Goal: Task Accomplishment & Management: Manage account settings

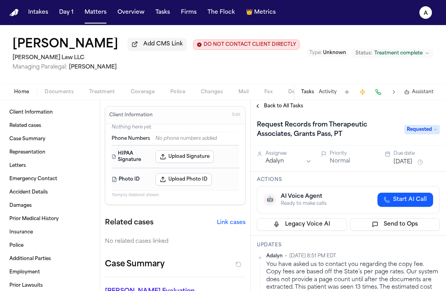
scroll to position [178, 0]
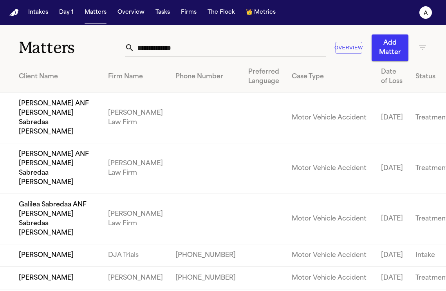
click at [215, 51] on input "text" at bounding box center [230, 47] width 192 height 17
drag, startPoint x: 215, startPoint y: 51, endPoint x: 115, endPoint y: 48, distance: 100.3
click at [115, 48] on div "Matters Overview Add Matter" at bounding box center [223, 43] width 446 height 36
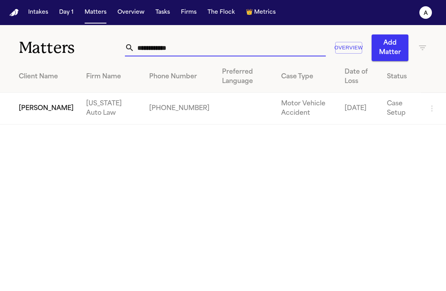
type input "**********"
click at [51, 114] on td "[PERSON_NAME]" at bounding box center [40, 109] width 80 height 32
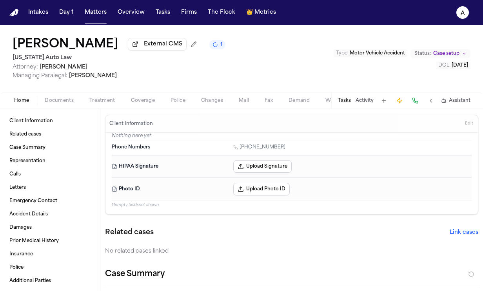
click at [342, 99] on button "Tasks" at bounding box center [344, 101] width 13 height 6
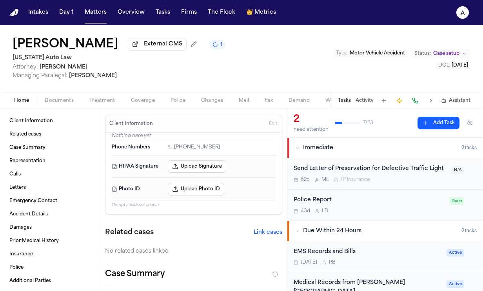
click at [385, 250] on div "EMS Records and Bills" at bounding box center [367, 252] width 148 height 9
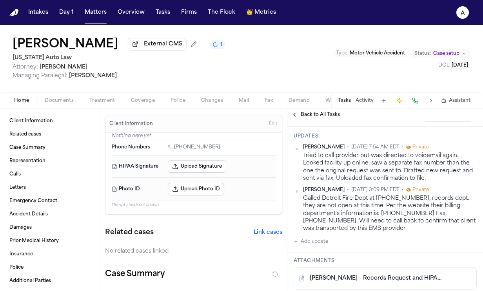
scroll to position [167, 0]
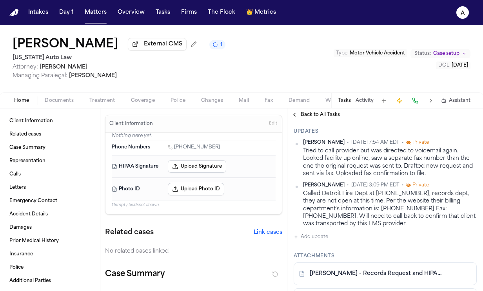
click at [320, 241] on button "Add update" at bounding box center [310, 236] width 34 height 9
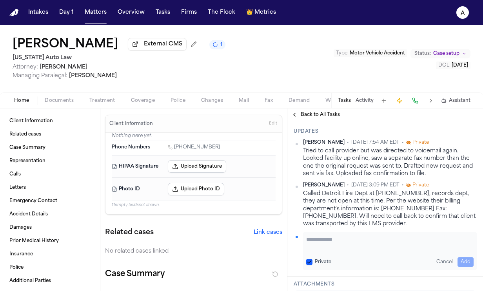
click at [329, 240] on textarea "Add your update" at bounding box center [389, 243] width 167 height 16
paste textarea "**********"
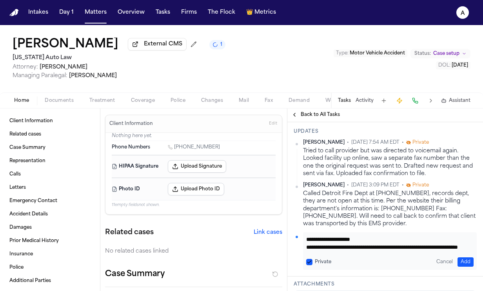
scroll to position [16, 0]
type textarea "**********"
click at [309, 264] on button "Private" at bounding box center [309, 262] width 6 height 6
click at [457, 264] on button "Add" at bounding box center [465, 261] width 16 height 9
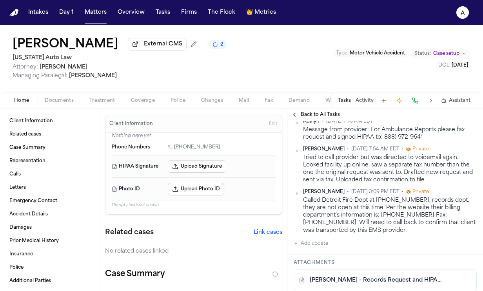
scroll to position [194, 0]
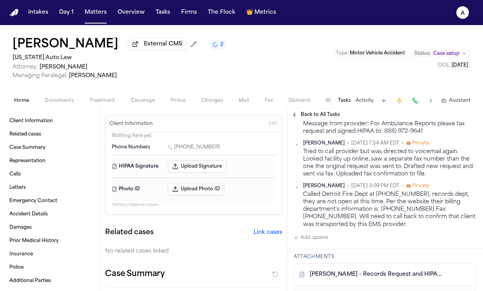
click at [415, 235] on div "Adalyn • Oct 2, 2025 7:10 AM EDT Message from provider: For Ambulance Reports p…" at bounding box center [384, 177] width 183 height 130
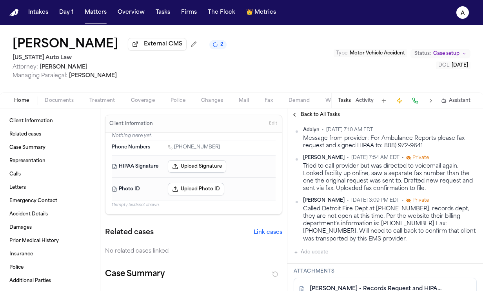
scroll to position [182, 0]
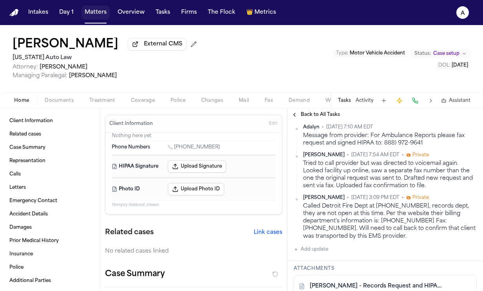
click at [99, 18] on button "Matters" at bounding box center [95, 12] width 28 height 14
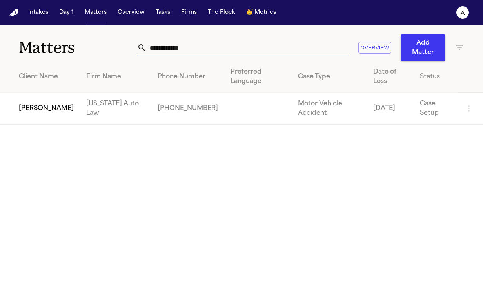
drag, startPoint x: 233, startPoint y: 45, endPoint x: 100, endPoint y: 42, distance: 133.2
click at [100, 42] on div "**********" at bounding box center [241, 43] width 483 height 36
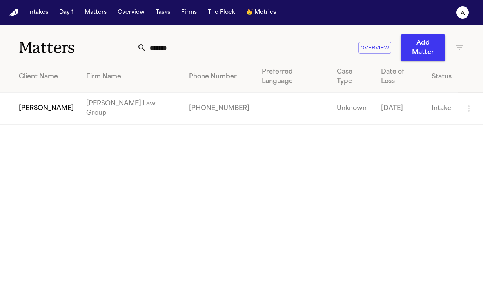
type input "*******"
click at [66, 96] on td "[PERSON_NAME]" at bounding box center [40, 109] width 80 height 32
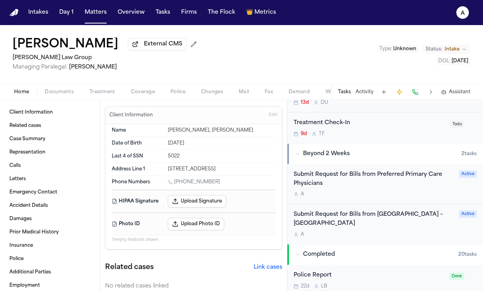
scroll to position [215, 0]
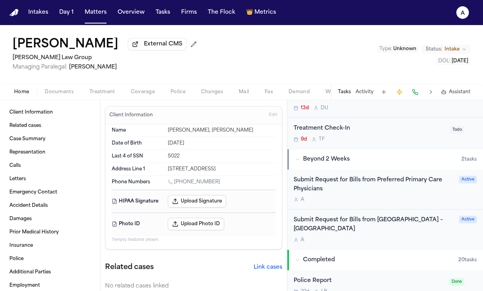
click at [422, 194] on div "Submit Request for Bills from Preferred Primary Care Physicians" at bounding box center [373, 185] width 161 height 18
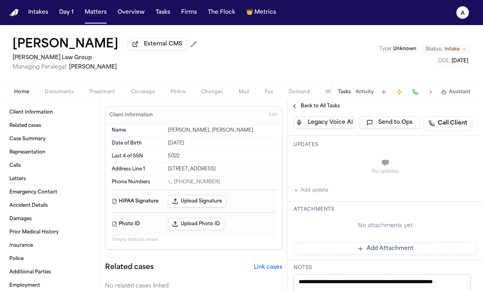
scroll to position [169, 0]
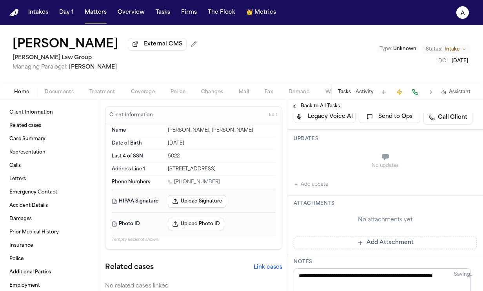
click at [315, 189] on button "Add update" at bounding box center [310, 184] width 34 height 9
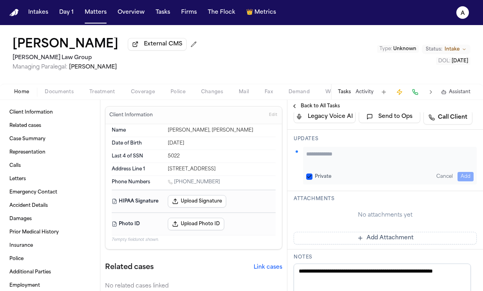
click at [344, 166] on textarea "Add your update" at bounding box center [389, 158] width 167 height 16
click at [311, 180] on button "Private" at bounding box center [309, 177] width 6 height 6
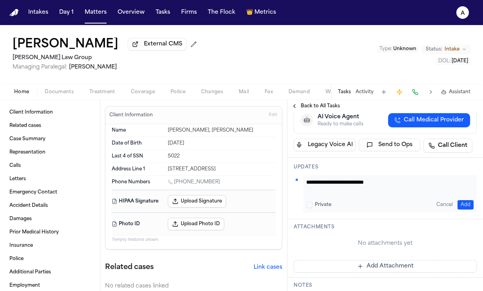
scroll to position [121, 0]
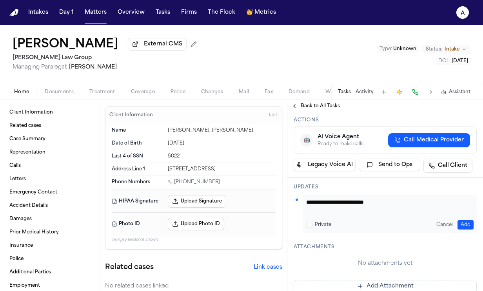
click at [405, 211] on textarea "**********" at bounding box center [386, 206] width 161 height 16
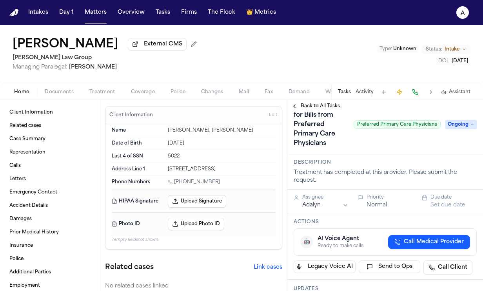
scroll to position [0, 0]
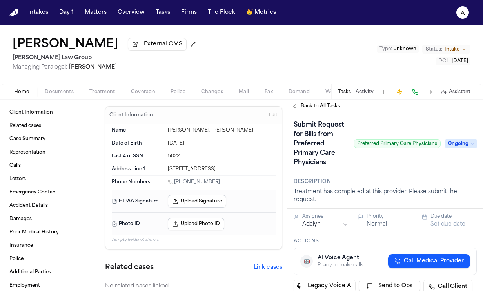
type textarea "**********"
click at [319, 109] on span "Back to All Tasks" at bounding box center [319, 106] width 39 height 6
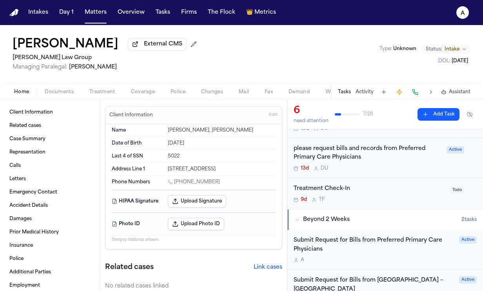
scroll to position [159, 0]
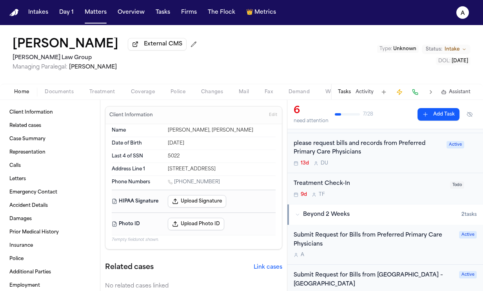
click at [400, 157] on div "please request bills and records from Preferred Primary Care Physicians" at bounding box center [367, 148] width 148 height 18
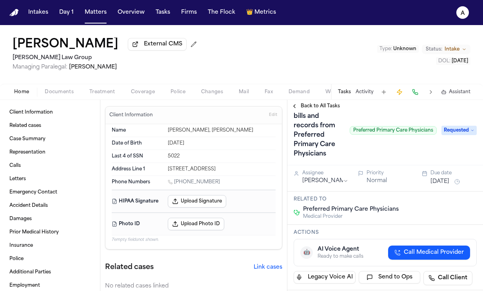
scroll to position [13, 0]
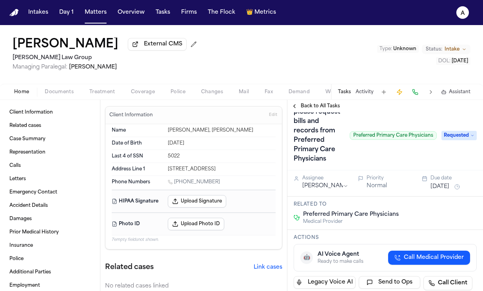
click at [328, 108] on span "Back to All Tasks" at bounding box center [319, 106] width 39 height 6
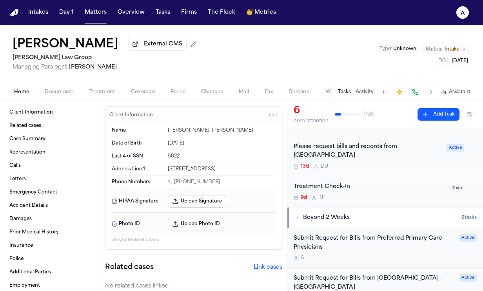
scroll to position [182, 0]
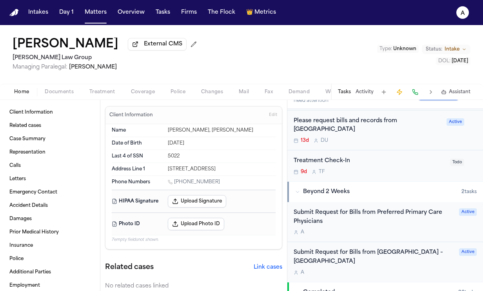
click at [413, 233] on div "A" at bounding box center [373, 232] width 161 height 6
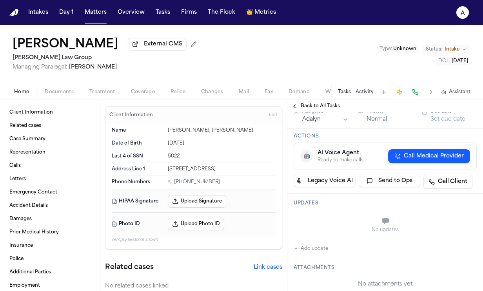
scroll to position [109, 0]
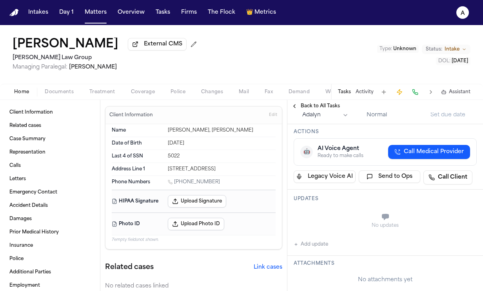
click at [320, 249] on button "Add update" at bounding box center [310, 244] width 34 height 9
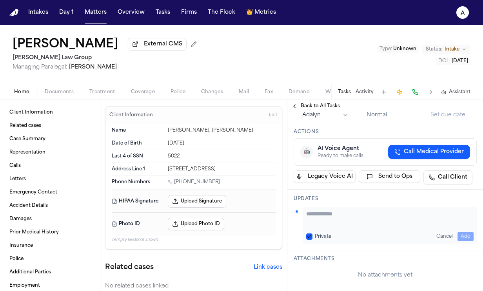
click at [338, 226] on textarea "Add your update" at bounding box center [389, 218] width 167 height 16
type textarea "**********"
click at [309, 240] on button "Private" at bounding box center [309, 236] width 6 height 6
click at [464, 241] on button "Add" at bounding box center [465, 236] width 16 height 9
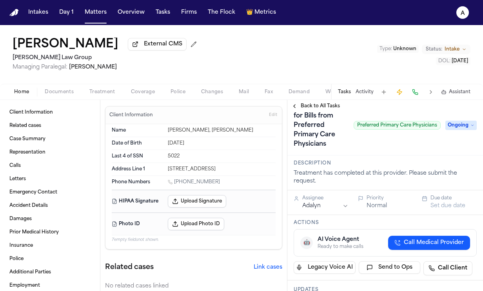
scroll to position [13, 0]
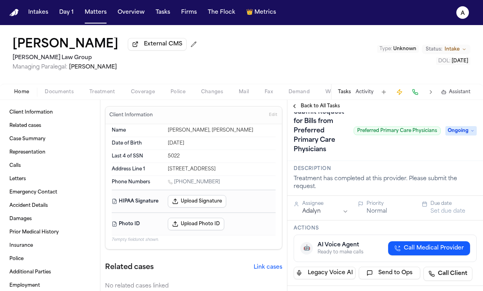
click at [458, 136] on span "Ongoing" at bounding box center [460, 130] width 31 height 9
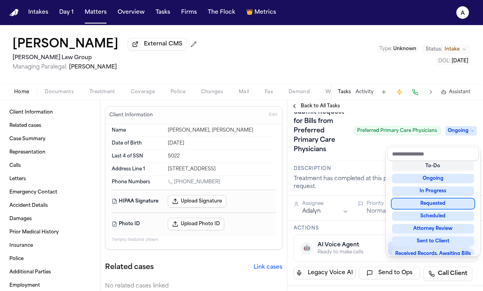
scroll to position [50, 0]
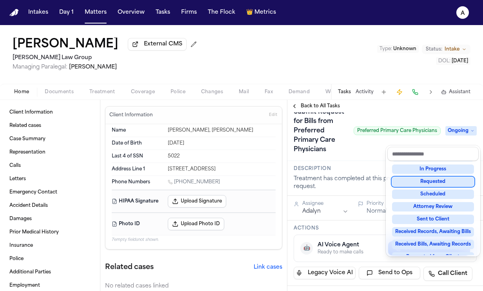
click at [443, 181] on div "Requested" at bounding box center [433, 181] width 82 height 9
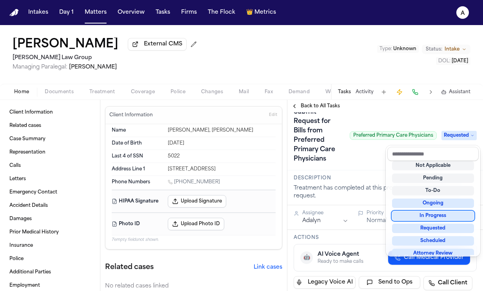
scroll to position [122, 0]
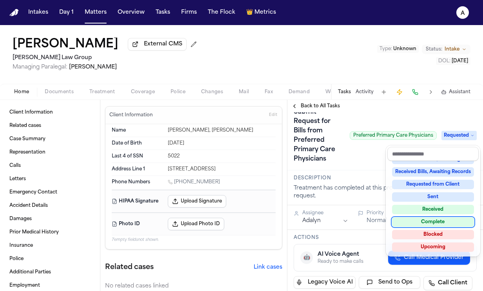
click at [430, 221] on div "Complete" at bounding box center [433, 221] width 82 height 9
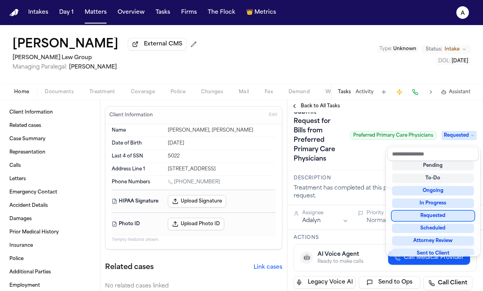
scroll to position [3, 0]
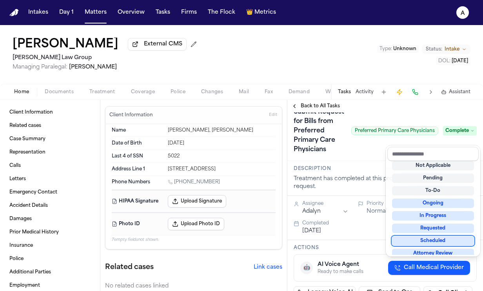
click at [342, 156] on div "Submit Request for Bills from Preferred Primary Care Physicians Preferred Prima…" at bounding box center [384, 131] width 183 height 50
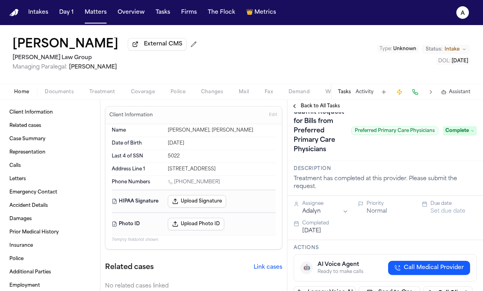
click at [327, 106] on span "Back to All Tasks" at bounding box center [319, 106] width 39 height 6
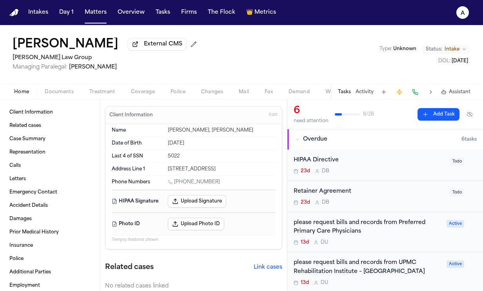
click at [385, 241] on div "13d D U" at bounding box center [367, 242] width 148 height 6
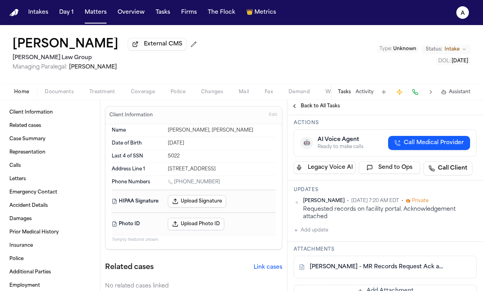
scroll to position [128, 0]
click at [316, 235] on button "Add update" at bounding box center [310, 229] width 34 height 9
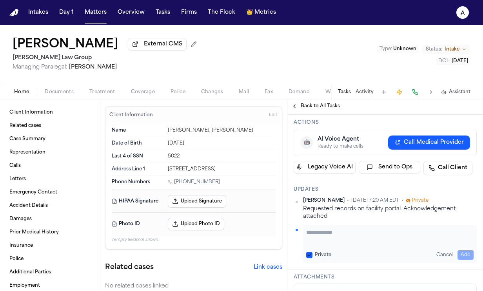
click at [326, 244] on textarea "Add your update" at bounding box center [389, 236] width 167 height 16
click at [370, 242] on textarea "**********" at bounding box center [386, 236] width 161 height 16
type textarea "**********"
click at [310, 258] on button "Private" at bounding box center [309, 255] width 6 height 6
click at [462, 260] on button "Add" at bounding box center [465, 254] width 16 height 9
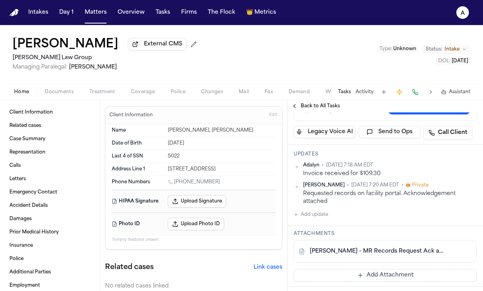
scroll to position [164, 0]
click at [468, 175] on html "Intakes Day 1 Matters Overview Tasks Firms The Flock 👑 Metrics A Annabelle Clip…" at bounding box center [241, 145] width 483 height 291
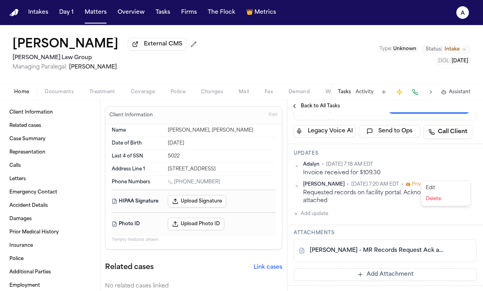
click at [443, 190] on div "Edit" at bounding box center [445, 188] width 46 height 11
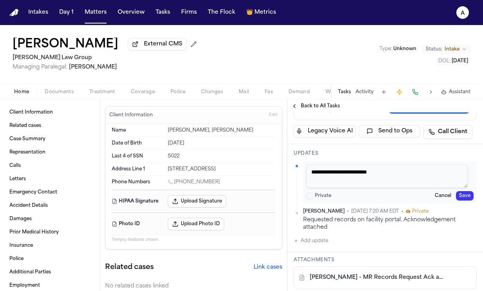
click at [401, 185] on textarea "**********" at bounding box center [386, 177] width 161 height 24
type textarea "**********"
click at [458, 201] on button "Save" at bounding box center [465, 195] width 18 height 9
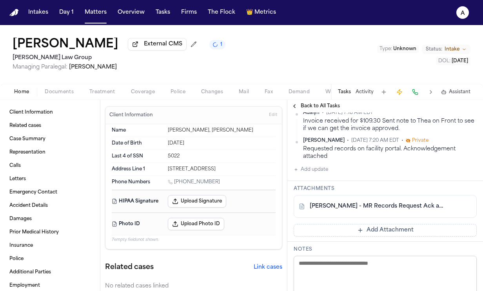
scroll to position [222, 0]
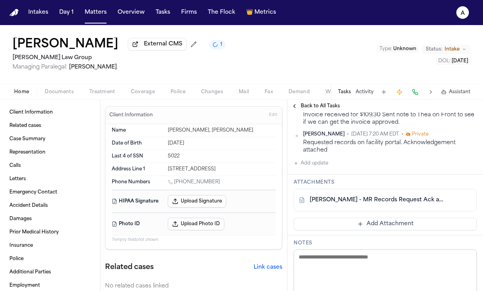
click at [334, 230] on button "Add Attachment" at bounding box center [384, 224] width 183 height 13
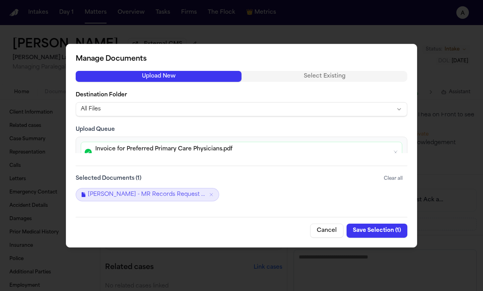
click at [384, 233] on button "Save Selection ( 1 )" at bounding box center [376, 231] width 61 height 14
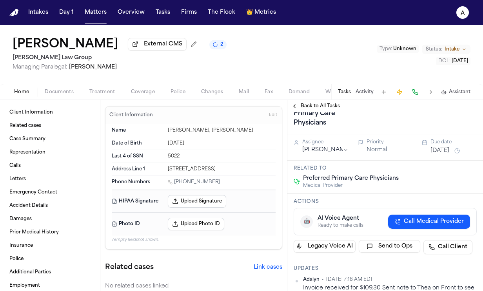
scroll to position [52, 0]
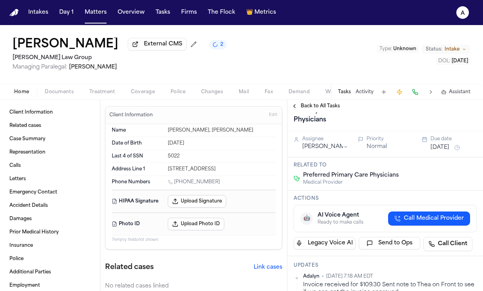
click at [444, 152] on button "Sep 19, 2025" at bounding box center [439, 148] width 19 height 8
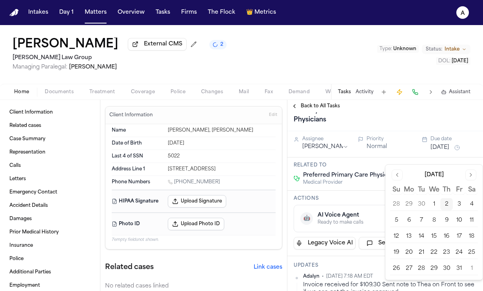
click at [413, 222] on button "6" at bounding box center [408, 220] width 13 height 13
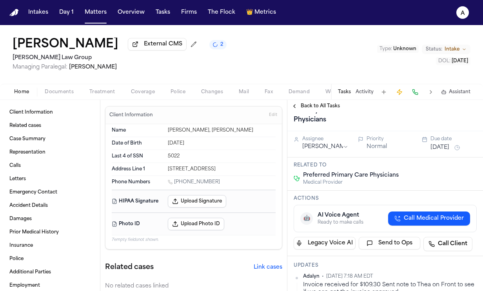
click at [414, 126] on div "please request bills and records from Preferred Primary Care Physicians Preferr…" at bounding box center [364, 97] width 143 height 60
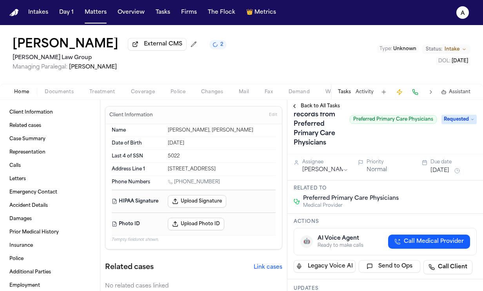
scroll to position [0, 0]
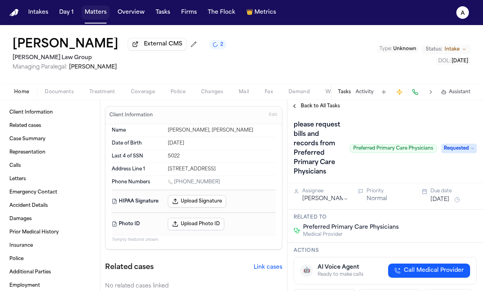
click at [92, 16] on button "Matters" at bounding box center [95, 12] width 28 height 14
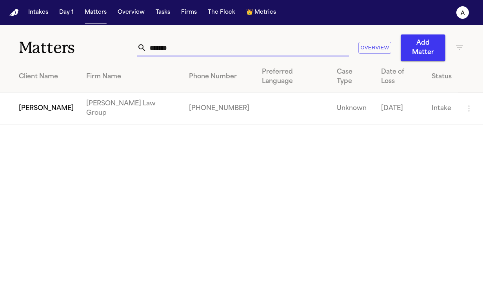
drag, startPoint x: 183, startPoint y: 47, endPoint x: 98, endPoint y: 47, distance: 85.0
click at [98, 47] on div "Matters ******* Overview Add Matter" at bounding box center [241, 43] width 483 height 36
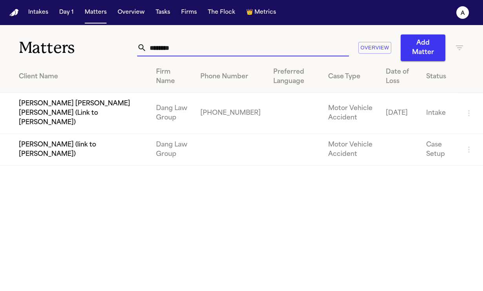
drag, startPoint x: 194, startPoint y: 45, endPoint x: 123, endPoint y: 43, distance: 71.0
click at [123, 43] on div "Matters ******** Overview Add Matter" at bounding box center [241, 43] width 483 height 36
drag, startPoint x: 180, startPoint y: 50, endPoint x: 116, endPoint y: 49, distance: 64.3
click at [116, 49] on div "Matters ******** Overview Add Matter" at bounding box center [241, 43] width 483 height 36
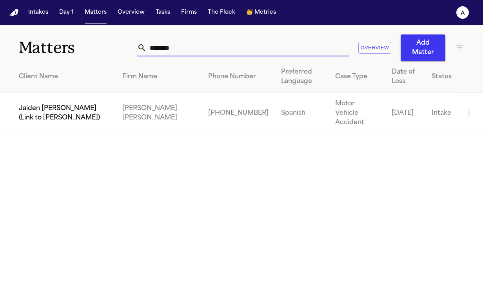
drag, startPoint x: 195, startPoint y: 45, endPoint x: 112, endPoint y: 52, distance: 83.7
click at [112, 52] on div "Matters ******* Overview Add Matter" at bounding box center [241, 43] width 483 height 36
type input "*"
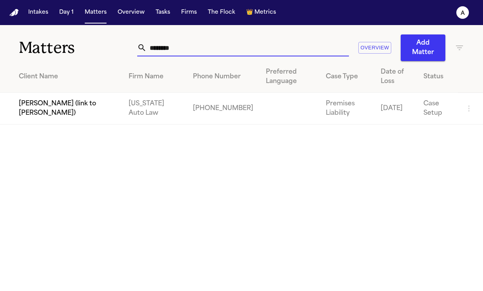
type input "********"
click at [74, 104] on td "[PERSON_NAME] (link to [PERSON_NAME])" at bounding box center [61, 109] width 122 height 32
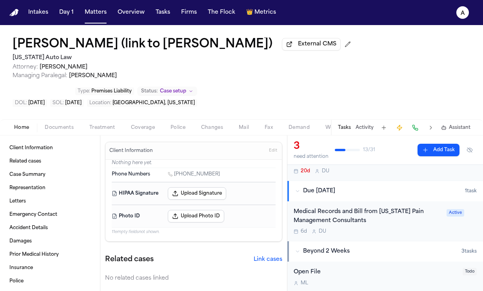
scroll to position [118, 0]
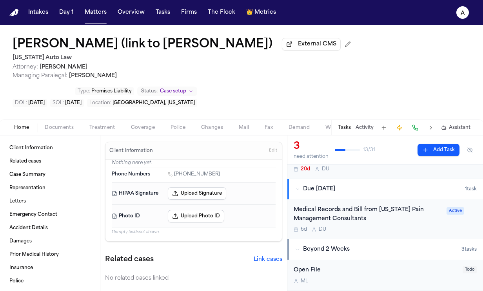
click at [413, 223] on div "Medical Records and Bill from [US_STATE] Pain Management Consultants" at bounding box center [367, 215] width 148 height 18
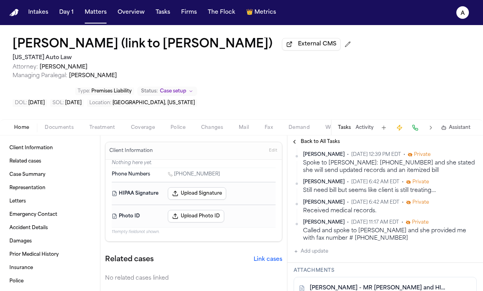
scroll to position [257, 0]
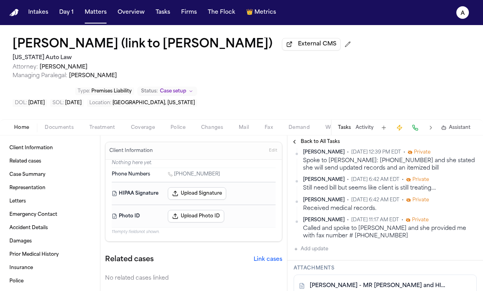
click at [322, 251] on button "Add update" at bounding box center [310, 248] width 34 height 9
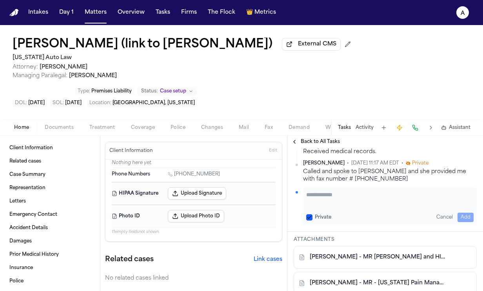
scroll to position [300, 0]
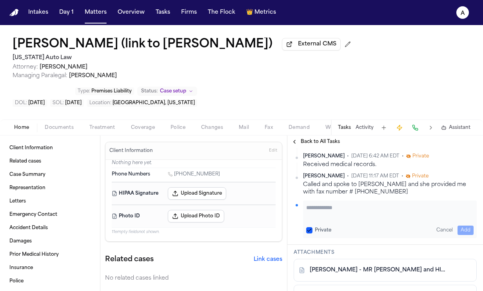
click at [334, 210] on textarea "Add your update" at bounding box center [389, 212] width 167 height 16
type textarea "**********"
click at [309, 232] on button "Private" at bounding box center [309, 230] width 6 height 6
click at [458, 230] on button "Add" at bounding box center [465, 230] width 16 height 9
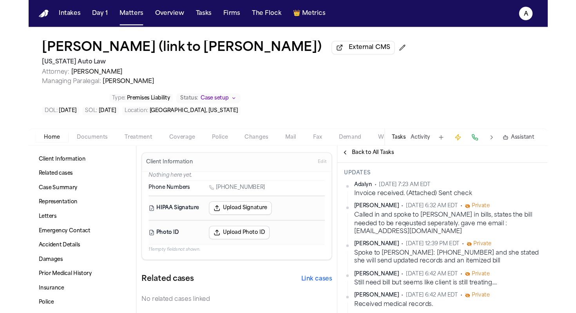
scroll to position [195, 0]
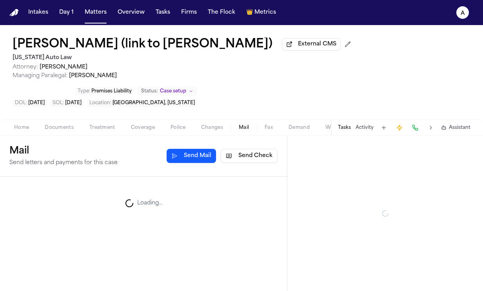
click at [245, 129] on span "Mail" at bounding box center [244, 128] width 10 height 6
click at [264, 127] on button "Fax" at bounding box center [269, 127] width 24 height 9
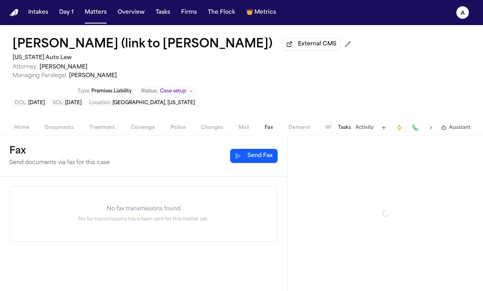
click at [260, 159] on button "Send Fax" at bounding box center [253, 156] width 47 height 14
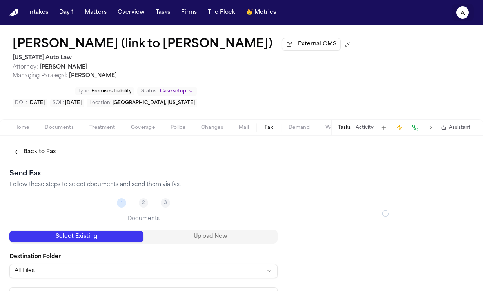
click at [460, 11] on text "A" at bounding box center [462, 13] width 4 height 5
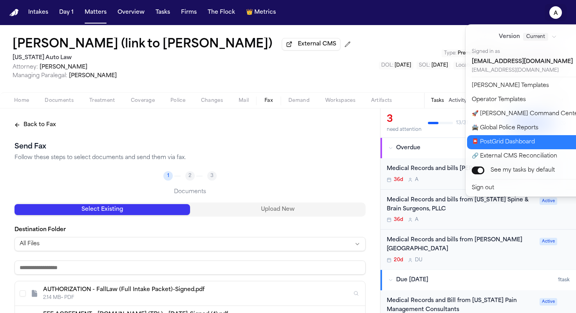
click at [507, 144] on button "📮 PostGrid Dashboard" at bounding box center [532, 142] width 130 height 14
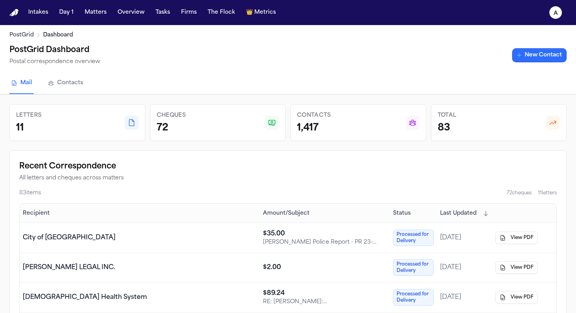
click at [543, 62] on div "PostGrid Dashboard Postal correspondence overview New Contact" at bounding box center [287, 55] width 557 height 23
click at [545, 58] on link "New Contact" at bounding box center [539, 55] width 54 height 14
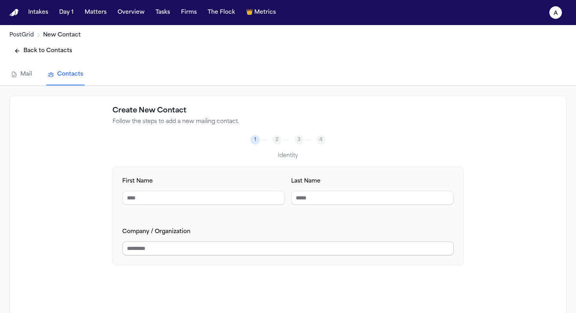
click at [203, 249] on input "Company / Organization" at bounding box center [287, 248] width 331 height 14
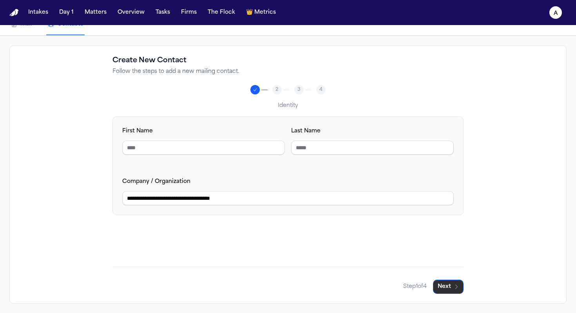
type input "**********"
click at [451, 286] on button "Next" at bounding box center [448, 287] width 31 height 14
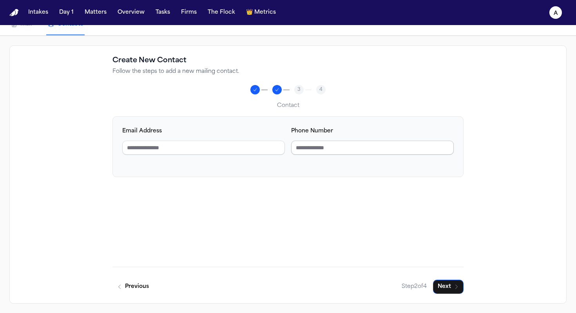
click at [304, 148] on input "Phone Number" at bounding box center [372, 148] width 163 height 14
type input "**********"
click at [447, 288] on button "Next" at bounding box center [448, 287] width 31 height 14
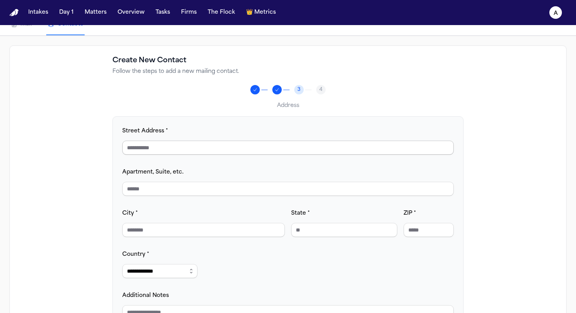
click at [166, 145] on input "Street Address *" at bounding box center [287, 148] width 331 height 14
type input "**********"
click at [244, 231] on input "City *" at bounding box center [203, 230] width 163 height 14
type input "****"
click at [373, 228] on input "State *" at bounding box center [344, 230] width 106 height 14
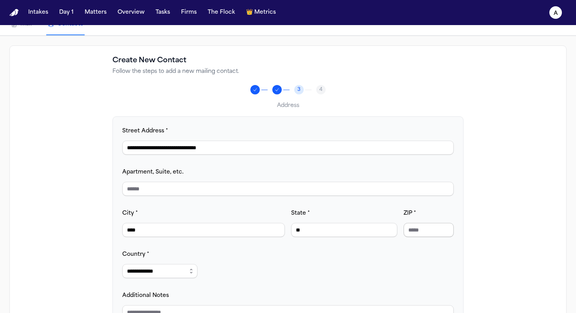
type input "**"
click at [436, 228] on input "ZIP *" at bounding box center [429, 230] width 50 height 14
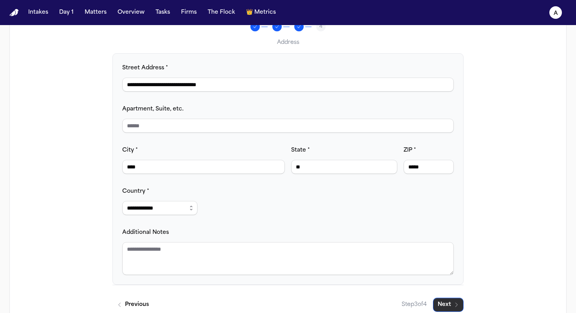
type input "*****"
click at [455, 305] on icon "button" at bounding box center [456, 305] width 6 height 6
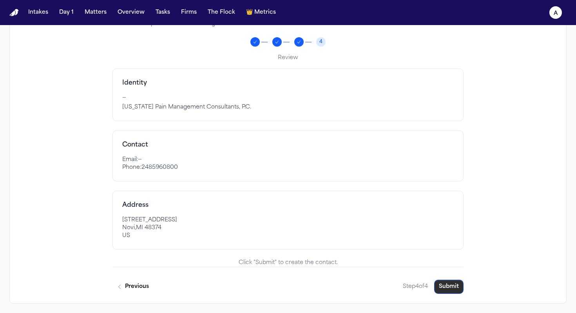
scroll to position [98, 0]
click at [455, 291] on button "Submit" at bounding box center [448, 287] width 29 height 14
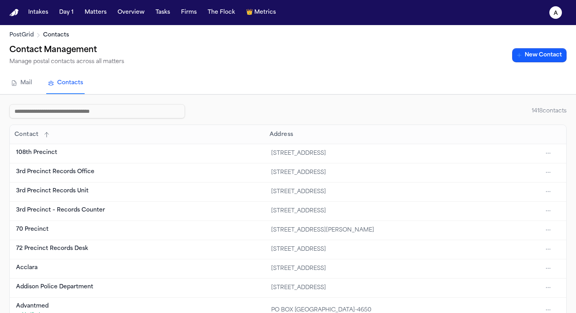
click at [142, 114] on input at bounding box center [97, 111] width 176 height 14
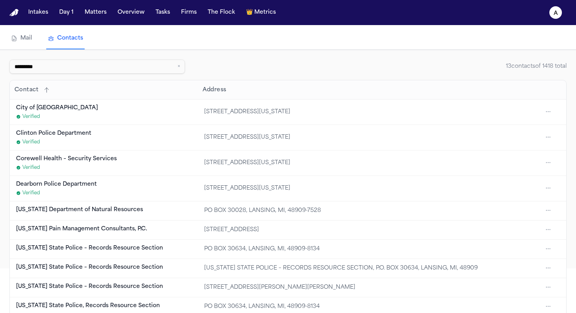
scroll to position [48, 0]
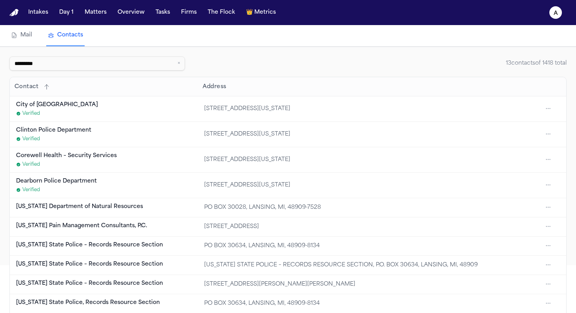
type input "********"
click at [115, 229] on div "[US_STATE] Pain Management Consultants, P.C." at bounding box center [107, 226] width 182 height 8
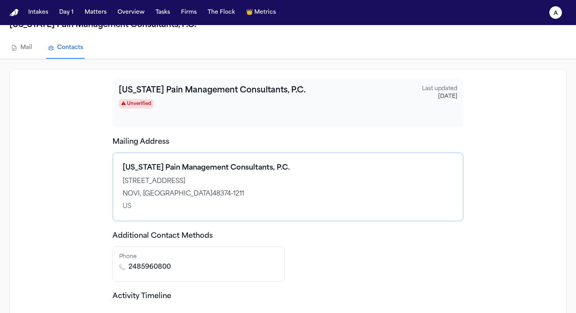
scroll to position [46, 0]
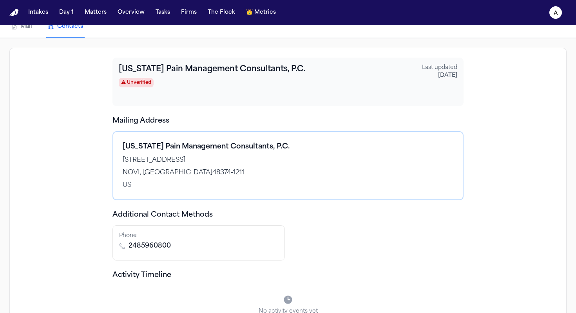
click at [231, 179] on div "Michigan Pain Management Consultants, P.C. 26750 PROVIDENCE PKWY STE 120 NOVI, …" at bounding box center [288, 165] width 331 height 49
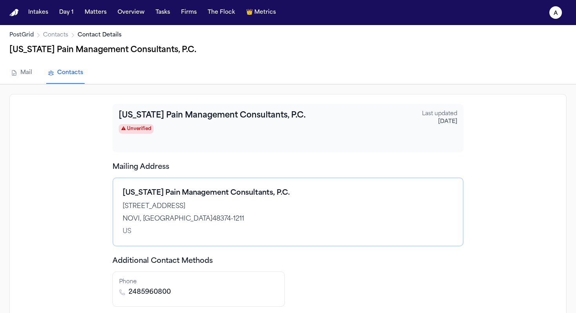
click at [154, 203] on div "26750 PROVIDENCE PKWY STE 120" at bounding box center [288, 206] width 331 height 9
click at [171, 220] on div "NOVI, MI 48374-1211" at bounding box center [288, 218] width 331 height 9
click at [140, 221] on div "NOVI, MI 48374-1211" at bounding box center [288, 218] width 331 height 9
click at [364, 133] on div "⚠ Unverified" at bounding box center [270, 128] width 303 height 9
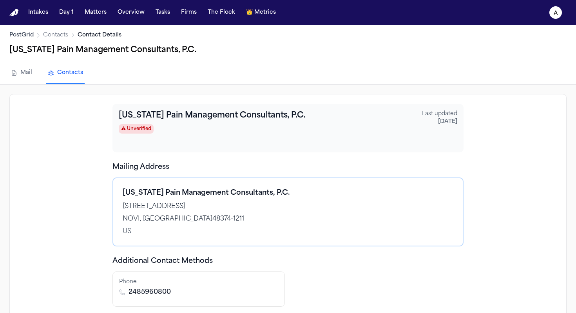
click at [63, 33] on link "Contacts" at bounding box center [55, 35] width 25 height 8
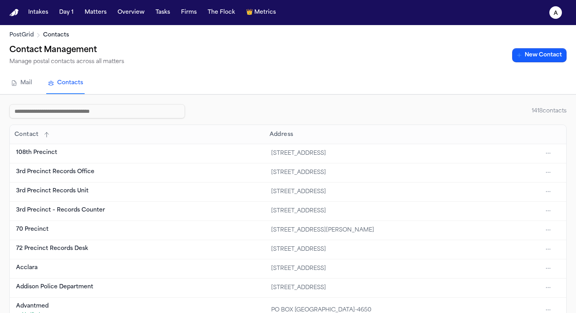
click at [552, 60] on button "New Contact" at bounding box center [539, 55] width 54 height 14
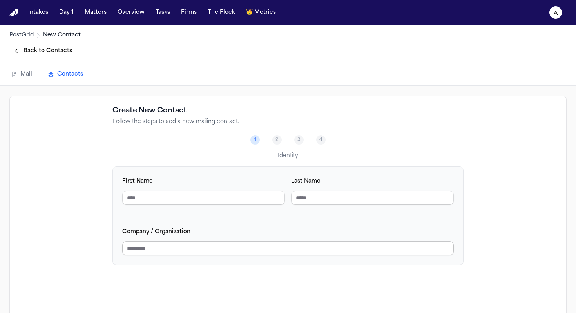
click at [228, 252] on input "Company / Organization" at bounding box center [287, 248] width 331 height 14
click at [244, 251] on input "**********" at bounding box center [287, 248] width 331 height 14
click at [255, 251] on input "**********" at bounding box center [287, 248] width 331 height 14
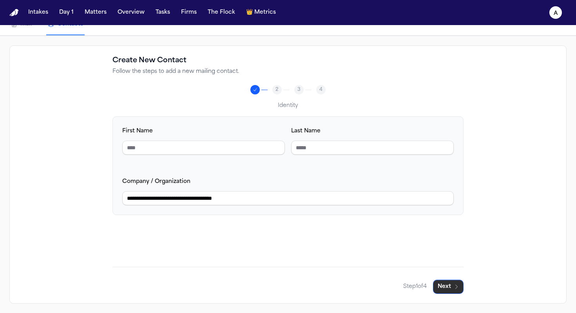
type input "**********"
click at [450, 288] on button "Next" at bounding box center [448, 287] width 31 height 14
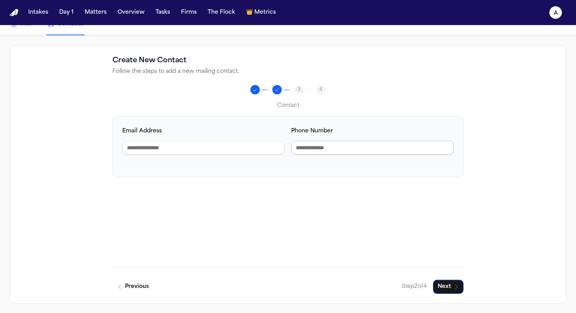
click at [338, 150] on input "Phone Number" at bounding box center [372, 148] width 163 height 14
type input "*"
type input "**********"
click at [447, 287] on button "Next" at bounding box center [448, 287] width 31 height 14
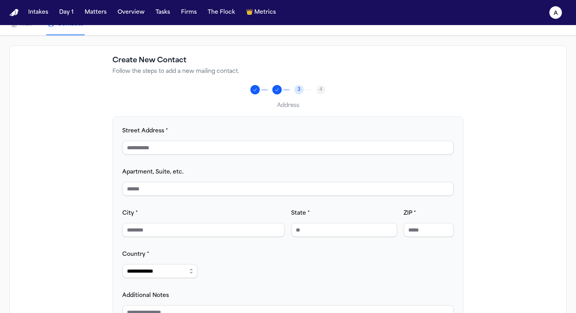
scroll to position [124, 0]
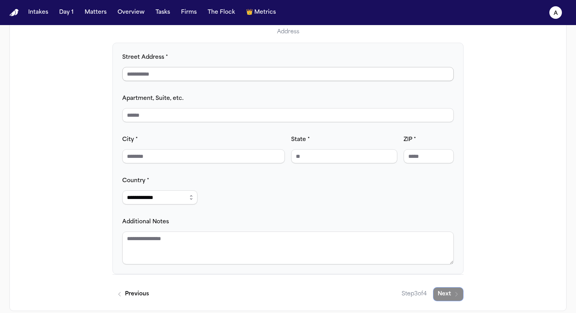
click at [187, 71] on input "Street Address *" at bounding box center [287, 74] width 331 height 14
type input "**********"
click at [193, 160] on input "City *" at bounding box center [203, 156] width 163 height 14
drag, startPoint x: 245, startPoint y: 74, endPoint x: 202, endPoint y: 74, distance: 43.1
click at [202, 74] on input "**********" at bounding box center [287, 74] width 331 height 14
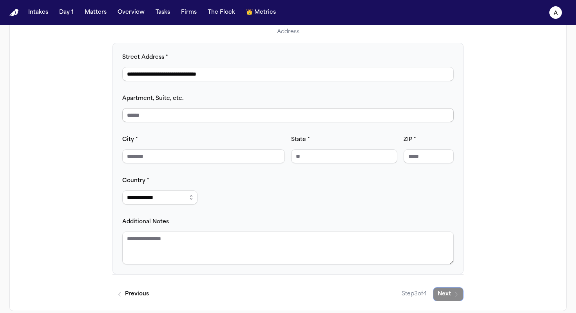
click at [194, 118] on input "Apartment, Suite, etc." at bounding box center [287, 115] width 331 height 14
paste input "*********"
type input "*********"
drag, startPoint x: 232, startPoint y: 75, endPoint x: 201, endPoint y: 77, distance: 31.4
click at [201, 77] on input "**********" at bounding box center [287, 74] width 331 height 14
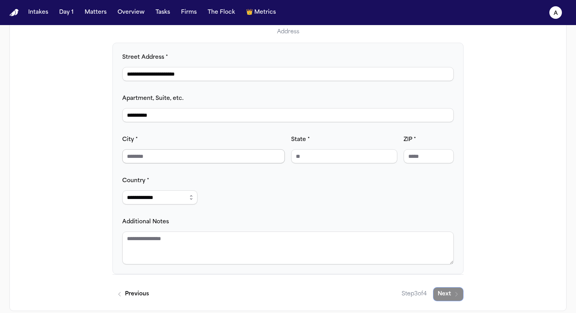
type input "**********"
click at [187, 159] on input "City *" at bounding box center [203, 156] width 163 height 14
type input "*"
type input "****"
click at [324, 157] on input "State *" at bounding box center [344, 156] width 106 height 14
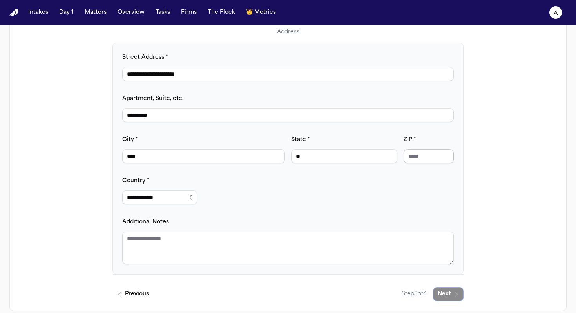
type input "**"
click at [434, 160] on input "ZIP *" at bounding box center [429, 156] width 50 height 14
type input "*****"
click at [398, 203] on div "**********" at bounding box center [287, 158] width 331 height 212
click at [333, 192] on div "**********" at bounding box center [287, 158] width 331 height 212
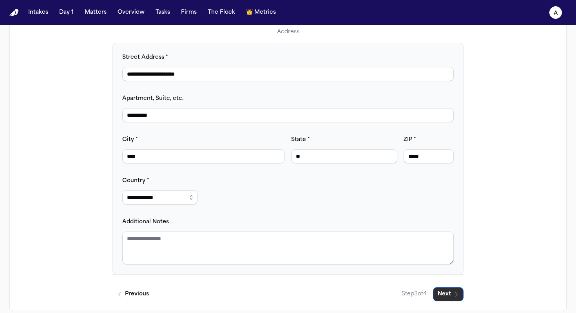
click at [451, 293] on button "Next" at bounding box center [448, 294] width 31 height 14
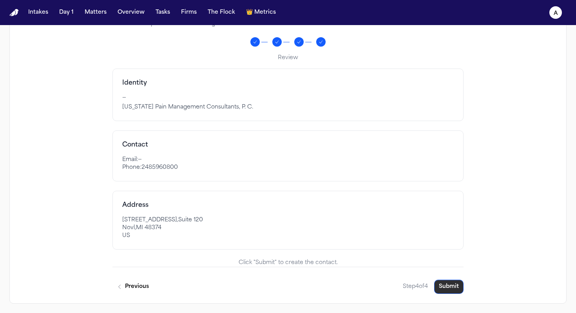
click at [449, 288] on button "Submit" at bounding box center [448, 287] width 29 height 14
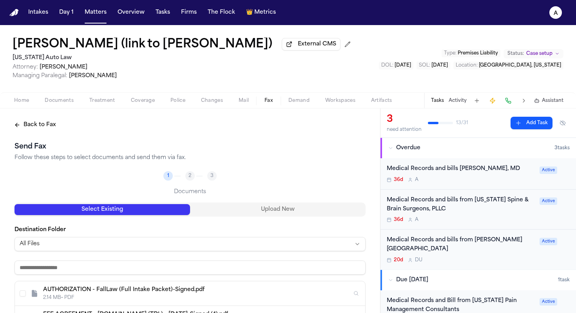
click at [246, 103] on span "Mail" at bounding box center [244, 101] width 10 height 6
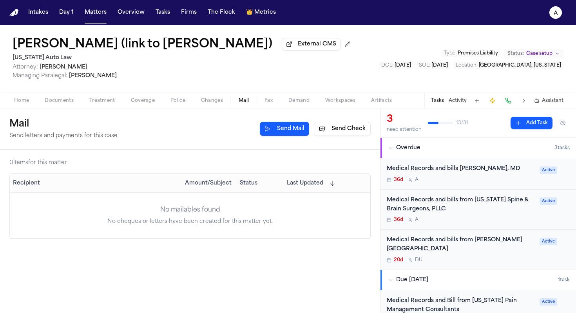
click at [342, 128] on button "Send Check" at bounding box center [342, 129] width 57 height 14
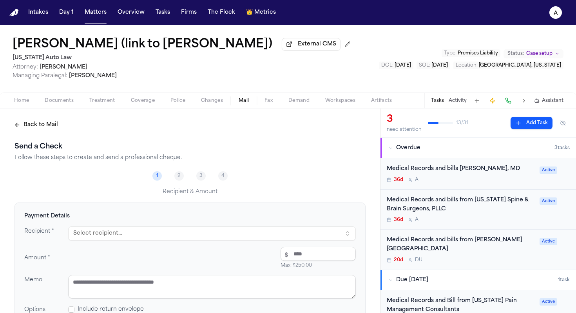
click at [185, 233] on button "Select recipient..." at bounding box center [212, 233] width 288 height 14
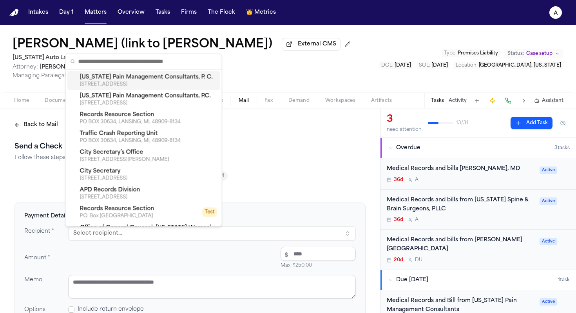
click at [179, 85] on div "[STREET_ADDRESS]" at bounding box center [148, 84] width 137 height 6
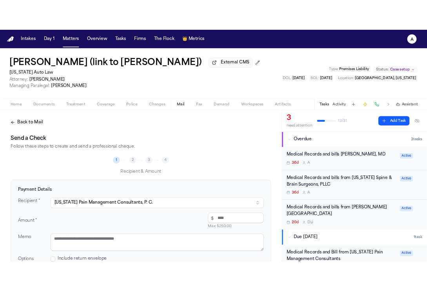
scroll to position [78, 0]
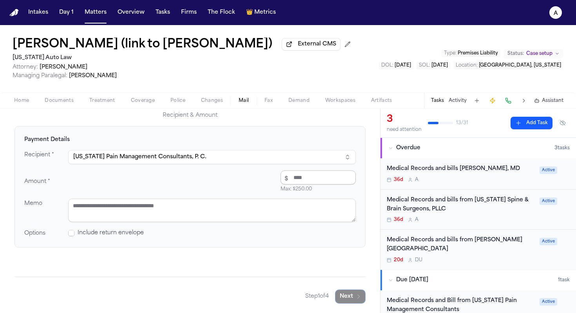
click at [308, 181] on input "number" at bounding box center [318, 177] width 75 height 14
type input "*****"
click at [230, 216] on textarea at bounding box center [212, 211] width 288 height 24
click at [111, 208] on textarea "**********" at bounding box center [212, 211] width 288 height 24
type textarea "**********"
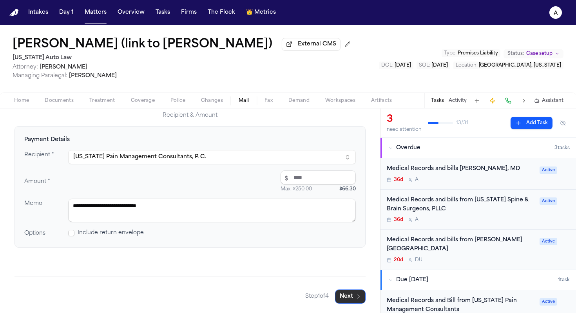
click at [355, 296] on icon "button" at bounding box center [358, 296] width 6 height 6
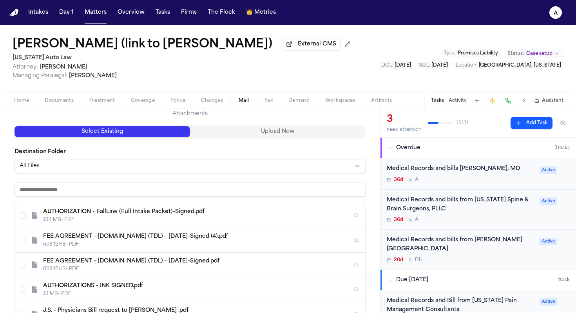
click at [294, 136] on button "Upload New" at bounding box center [278, 131] width 176 height 11
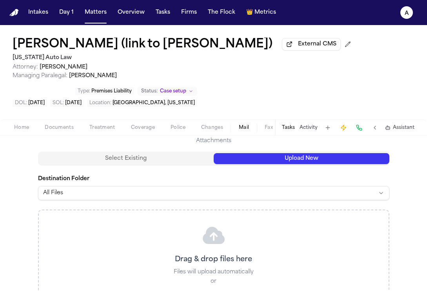
click at [292, 129] on button "Tasks" at bounding box center [288, 128] width 13 height 6
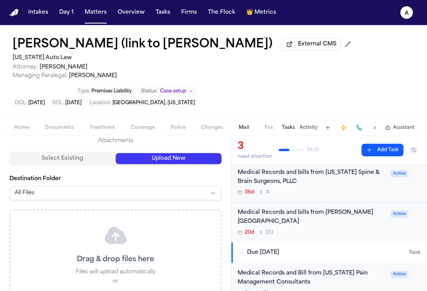
scroll to position [89, 0]
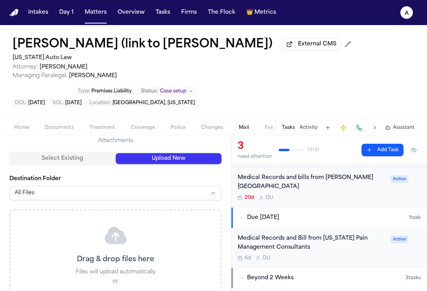
click at [367, 250] on div "Medical Records and Bill from [US_STATE] Pain Management Consultants" at bounding box center [311, 243] width 148 height 18
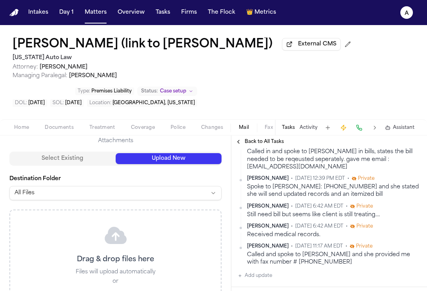
scroll to position [259, 0]
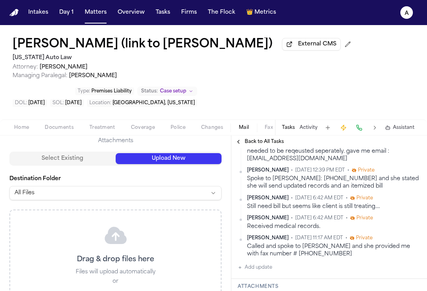
click at [65, 131] on span "Documents" at bounding box center [59, 128] width 29 height 6
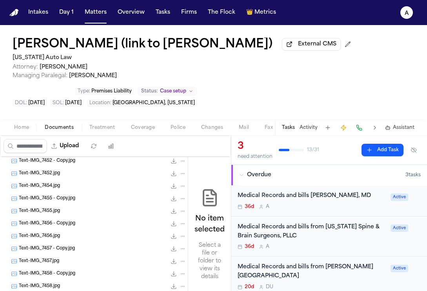
scroll to position [638, 0]
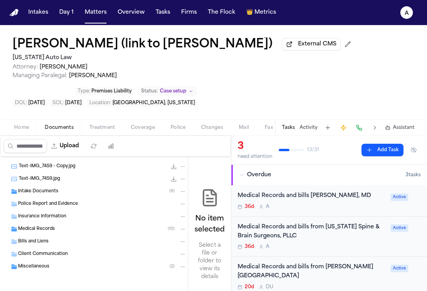
click at [134, 225] on div "Medical Records ( 10 )" at bounding box center [94, 229] width 188 height 13
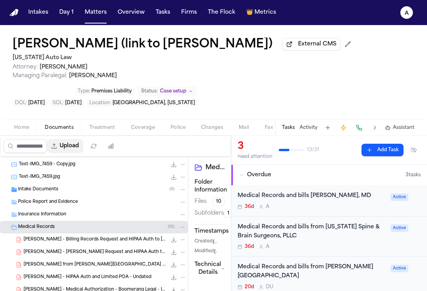
click at [76, 145] on button "Upload" at bounding box center [65, 146] width 36 height 14
select select "**********"
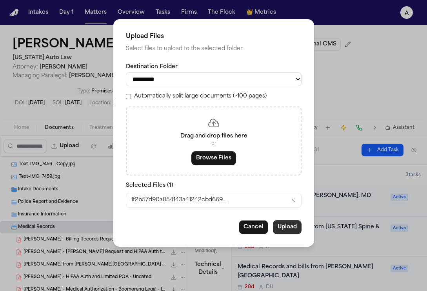
click at [291, 229] on button "Upload" at bounding box center [287, 227] width 29 height 14
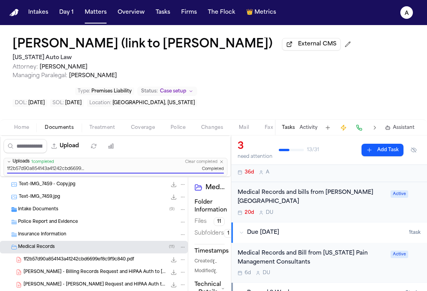
scroll to position [106, 0]
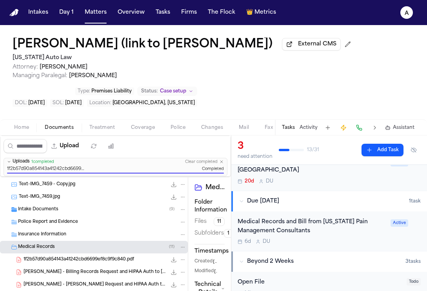
click at [340, 235] on div "Medical Records and Bill from [US_STATE] Pain Management Consultants" at bounding box center [311, 227] width 148 height 18
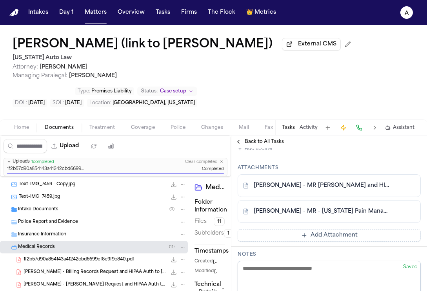
scroll to position [379, 0]
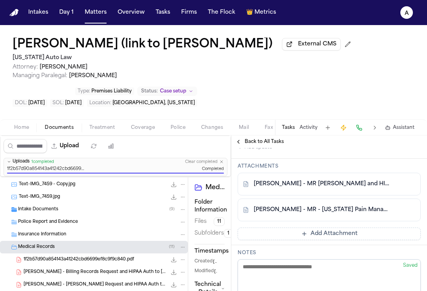
click at [338, 235] on button "Add Attachment" at bounding box center [328, 234] width 183 height 13
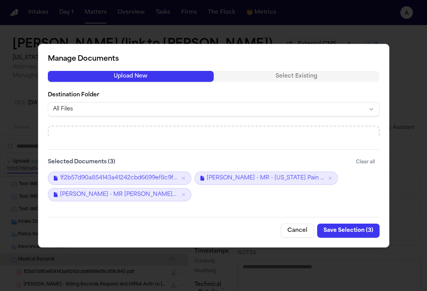
click at [355, 227] on button "Save Selection ( 3 )" at bounding box center [348, 231] width 62 height 14
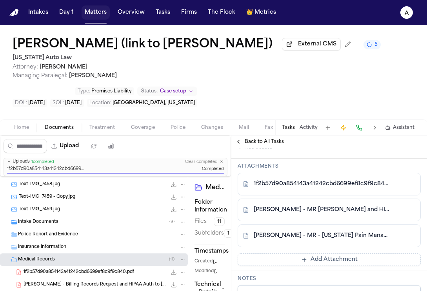
click at [95, 18] on button "Matters" at bounding box center [95, 12] width 28 height 14
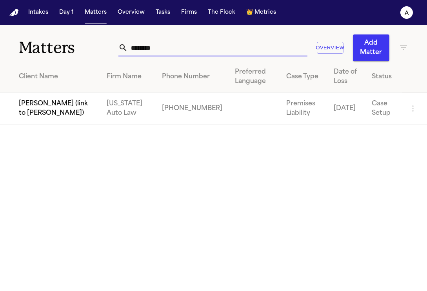
drag, startPoint x: 165, startPoint y: 47, endPoint x: 105, endPoint y: 45, distance: 60.8
click at [105, 45] on div "Matters ******** Overview Add Matter" at bounding box center [213, 43] width 427 height 36
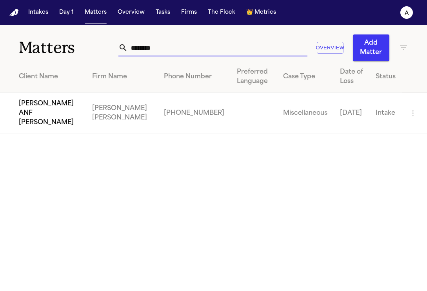
type input "********"
click at [65, 109] on td "[PERSON_NAME] ANF [PERSON_NAME]" at bounding box center [43, 113] width 86 height 41
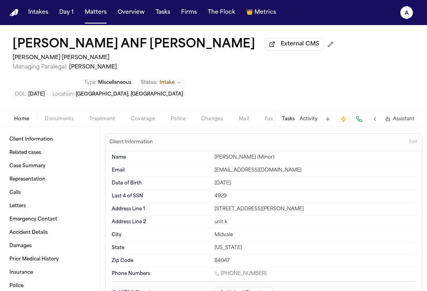
click at [289, 116] on button "Tasks" at bounding box center [288, 119] width 13 height 6
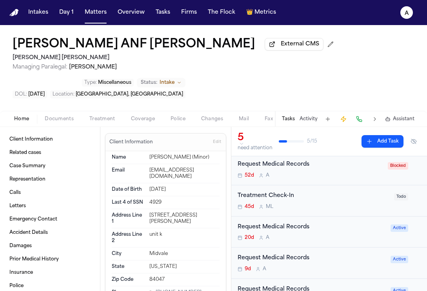
scroll to position [26, 0]
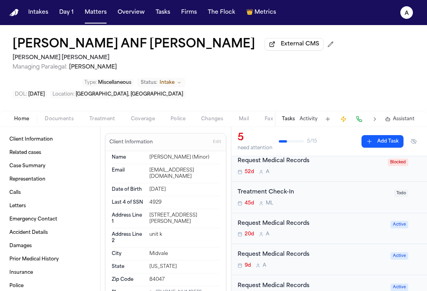
click at [344, 219] on div "Request Medical Records 20d A" at bounding box center [311, 228] width 148 height 18
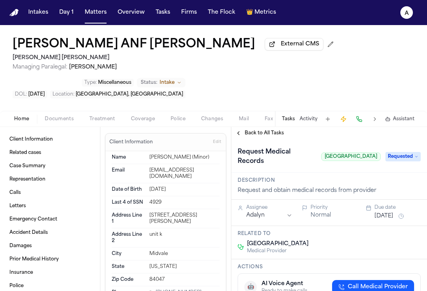
click at [266, 130] on span "Back to All Tasks" at bounding box center [263, 133] width 39 height 6
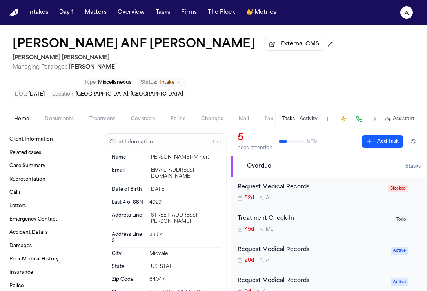
click at [360, 226] on div "45d M L" at bounding box center [313, 229] width 152 height 6
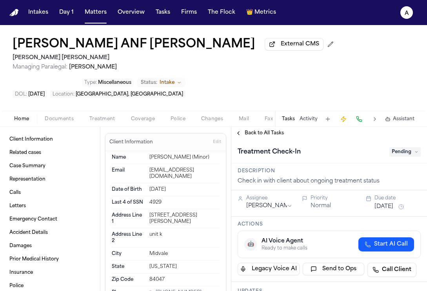
click at [276, 130] on span "Back to All Tasks" at bounding box center [263, 133] width 39 height 6
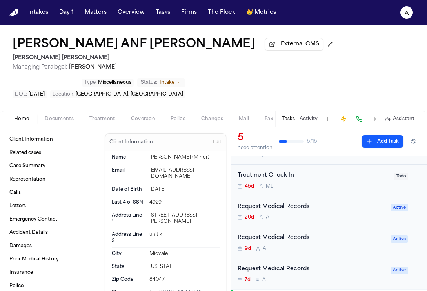
scroll to position [45, 0]
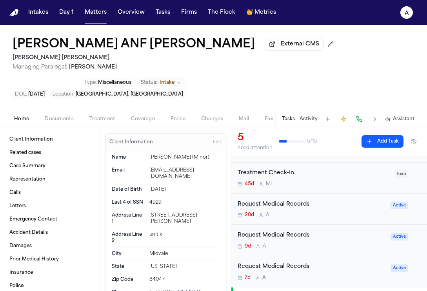
click at [352, 200] on div "Request Medical Records 20d A" at bounding box center [311, 209] width 148 height 18
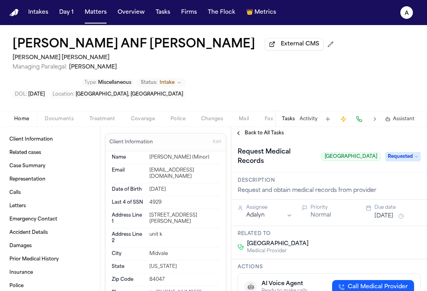
click at [269, 130] on span "Back to All Tasks" at bounding box center [263, 133] width 39 height 6
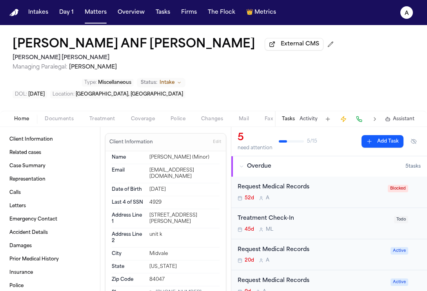
click at [340, 270] on div "Request Medical Records 9d A Active" at bounding box center [328, 285] width 195 height 31
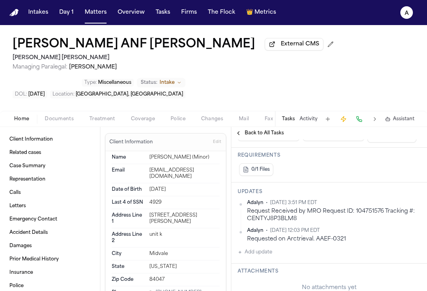
scroll to position [188, 0]
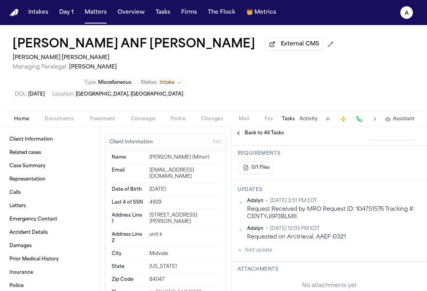
click at [272, 224] on div "Adalyn • [DATE] 3:51 PM EDT Request Received by MRO Request ID: 104751576 Track…" at bounding box center [328, 226] width 183 height 57
click at [260, 246] on button "Add update" at bounding box center [254, 250] width 34 height 9
click at [274, 249] on textarea "Add your update" at bounding box center [333, 257] width 167 height 16
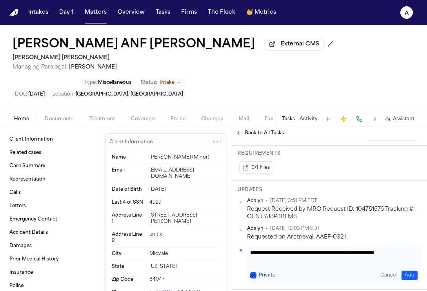
scroll to position [0, 0]
type textarea "**********"
click at [253, 272] on button "Private" at bounding box center [253, 275] width 6 height 6
click at [406, 271] on button "Add" at bounding box center [409, 275] width 16 height 9
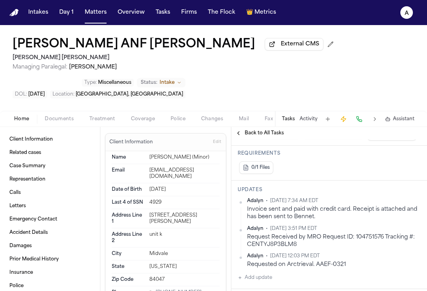
click at [95, 14] on button "Matters" at bounding box center [95, 12] width 28 height 14
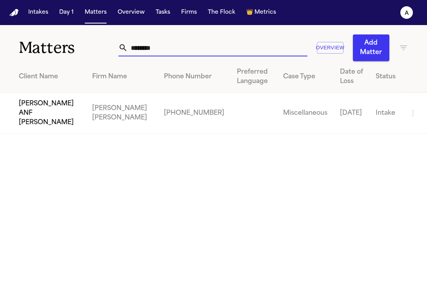
drag, startPoint x: 170, startPoint y: 44, endPoint x: 81, endPoint y: 41, distance: 89.4
click at [81, 41] on div "Matters ******** Overview Add Matter" at bounding box center [213, 43] width 427 height 36
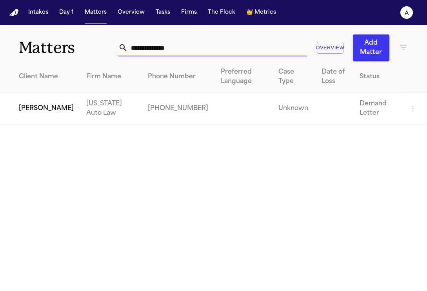
type input "**********"
click at [38, 108] on td "[PERSON_NAME]" at bounding box center [40, 109] width 80 height 32
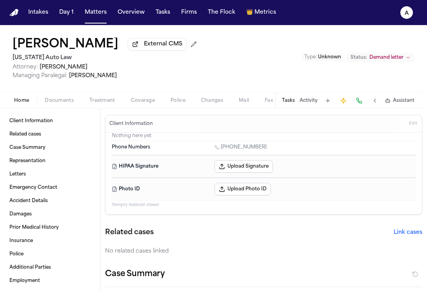
click at [289, 104] on button "Tasks" at bounding box center [288, 101] width 13 height 6
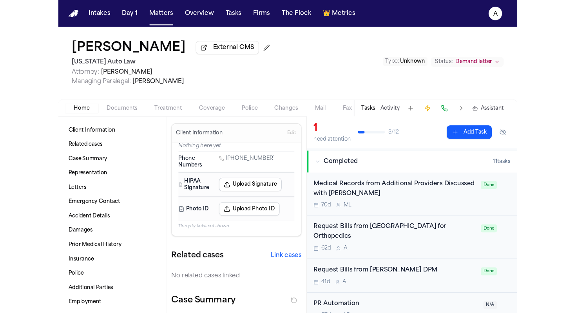
scroll to position [63, 0]
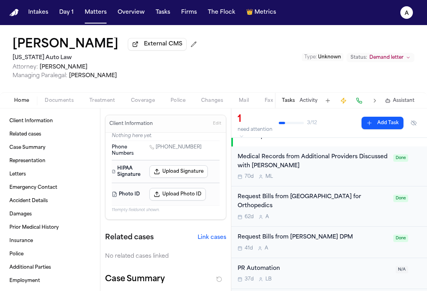
click at [65, 103] on span "Documents" at bounding box center [59, 101] width 29 height 6
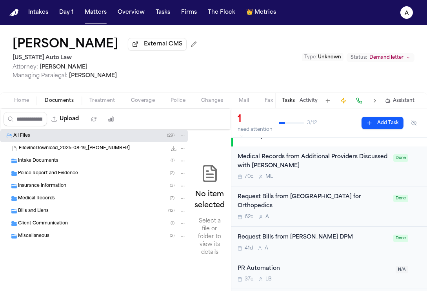
click at [93, 197] on div "Medical Records ( 7 )" at bounding box center [102, 198] width 168 height 7
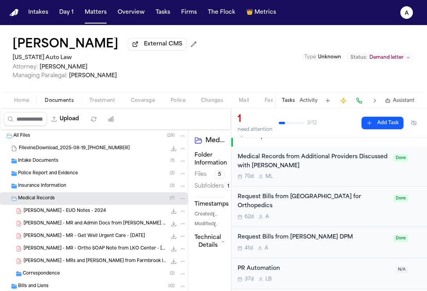
click at [127, 265] on span "[PERSON_NAME] - MRs and [PERSON_NAME] from Farmbrook Interventional Pain & EMG …" at bounding box center [95, 261] width 143 height 7
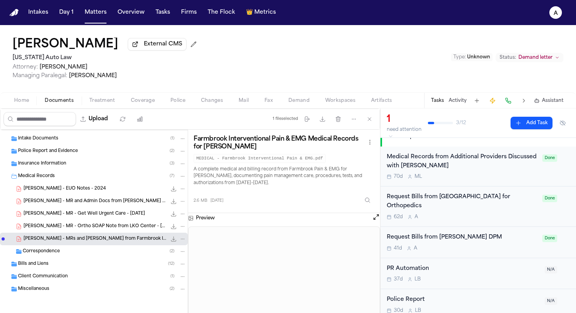
scroll to position [24, 0]
click at [84, 262] on div "Bills and Liens ( 12 )" at bounding box center [102, 263] width 168 height 7
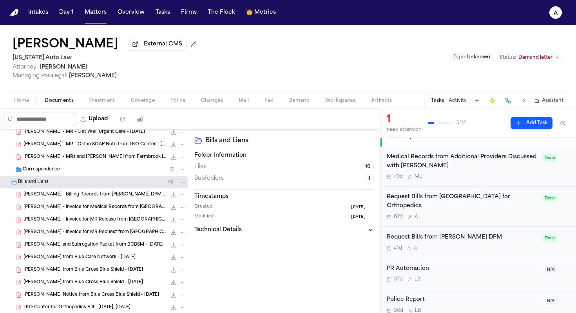
scroll to position [103, 0]
click at [96, 262] on span "[PERSON_NAME] from Blue Care Network - [DATE]" at bounding box center [80, 258] width 112 height 7
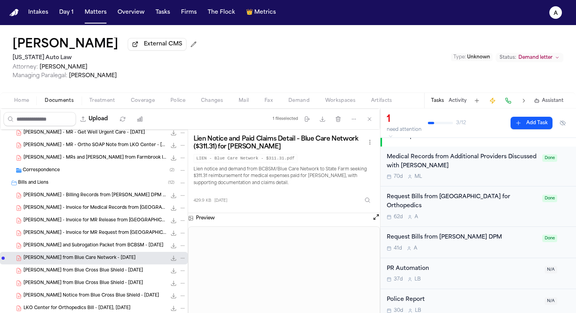
click at [100, 273] on span "[PERSON_NAME] from Blue Cross Blue Shield - [DATE]" at bounding box center [83, 271] width 119 height 7
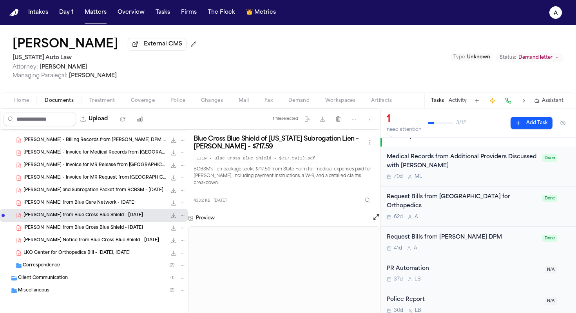
scroll to position [162, 0]
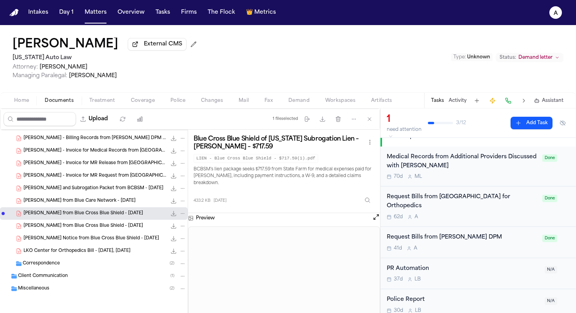
click at [109, 224] on span "[PERSON_NAME] from Blue Cross Blue Shield - [DATE]" at bounding box center [83, 226] width 119 height 7
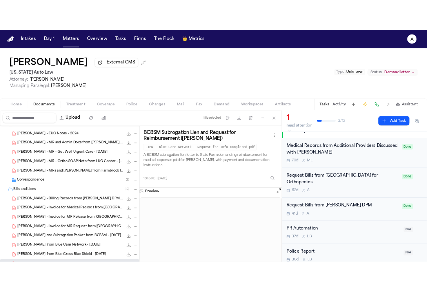
scroll to position [54, 0]
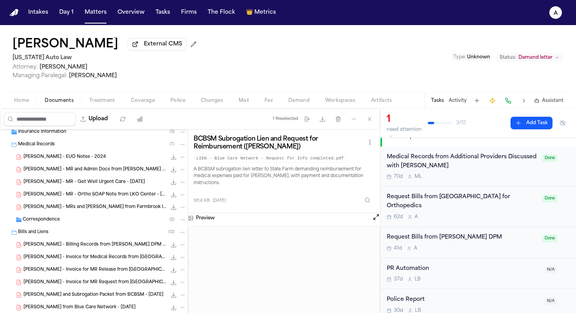
click at [115, 211] on span "[PERSON_NAME] - MRs and [PERSON_NAME] from Farmbrook Interventional Pain & EMG …" at bounding box center [95, 207] width 143 height 7
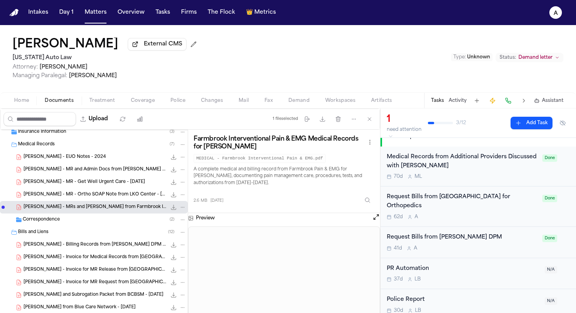
click at [171, 210] on icon "File: D. Wright - MRs and Bills from Farmbrook Interventional Pain & EMG - 3.20…" at bounding box center [173, 207] width 5 height 5
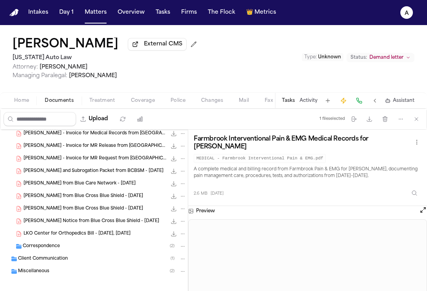
scroll to position [180, 0]
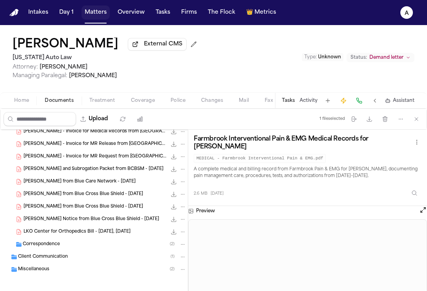
click at [98, 13] on button "Matters" at bounding box center [95, 12] width 28 height 14
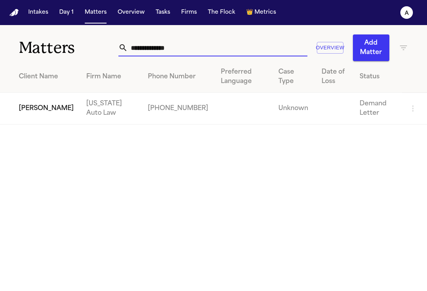
drag, startPoint x: 197, startPoint y: 49, endPoint x: 57, endPoint y: 45, distance: 140.7
click at [57, 45] on div "**********" at bounding box center [213, 43] width 427 height 36
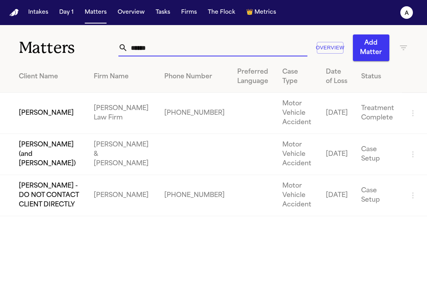
type input "******"
click at [72, 114] on td "[PERSON_NAME]" at bounding box center [43, 113] width 87 height 41
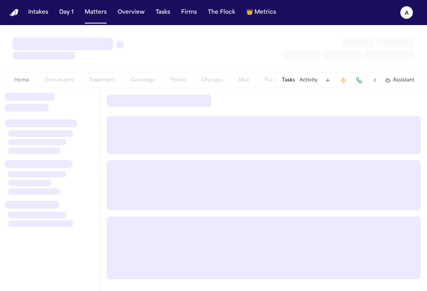
click at [291, 78] on button "Tasks" at bounding box center [288, 80] width 13 height 6
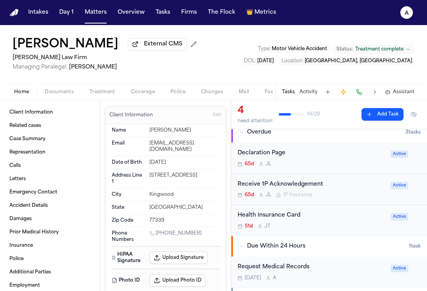
scroll to position [74, 0]
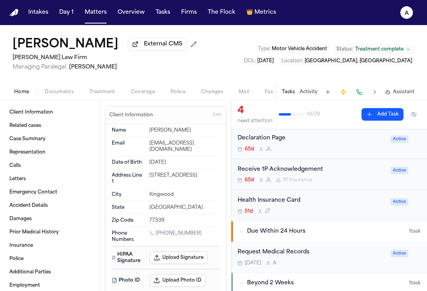
click at [344, 253] on div "Request Medical Records" at bounding box center [311, 252] width 148 height 9
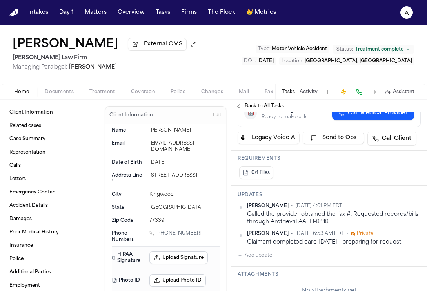
scroll to position [123, 0]
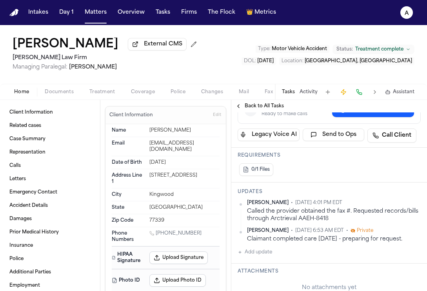
click at [266, 248] on button "Add update" at bounding box center [254, 252] width 34 height 9
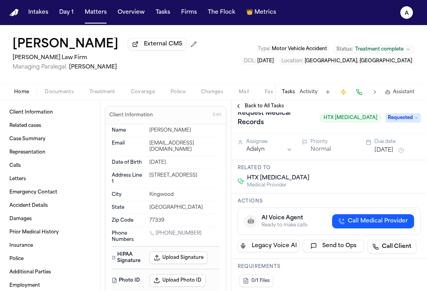
scroll to position [0, 0]
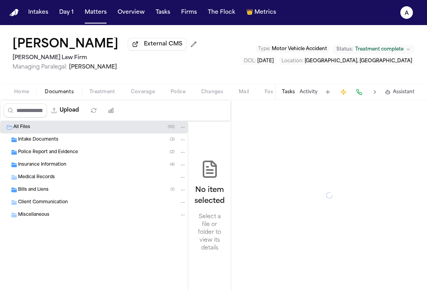
click at [60, 95] on span "Documents" at bounding box center [59, 92] width 29 height 6
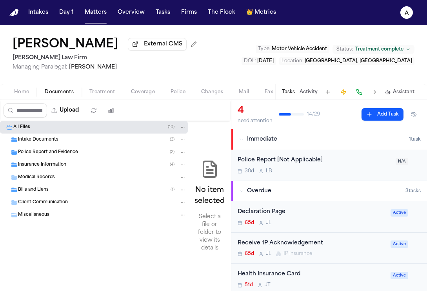
click at [47, 195] on div "Bills and Liens ( 1 )" at bounding box center [94, 190] width 188 height 13
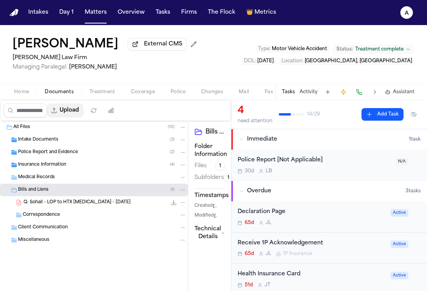
click at [78, 115] on button "Upload" at bounding box center [65, 110] width 36 height 14
select select "**********"
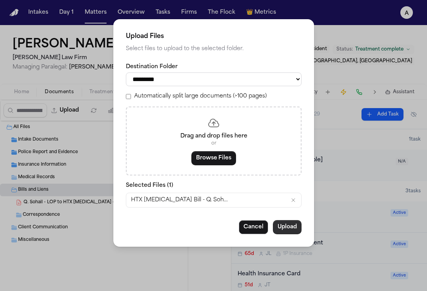
click at [286, 229] on button "Upload" at bounding box center [287, 227] width 29 height 14
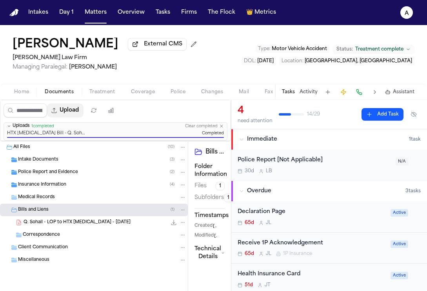
click at [79, 114] on button "Upload" at bounding box center [65, 110] width 36 height 14
select select "**********"
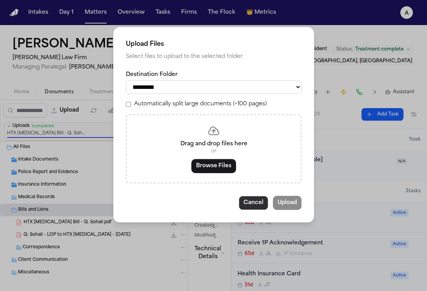
click at [248, 206] on button "Cancel" at bounding box center [253, 203] width 29 height 14
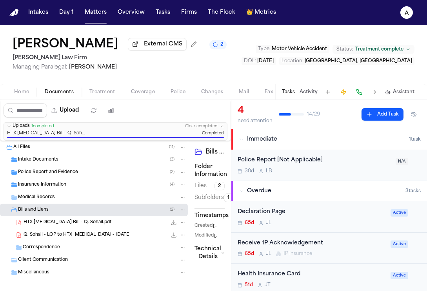
click at [62, 201] on div "Medical Records" at bounding box center [102, 197] width 168 height 7
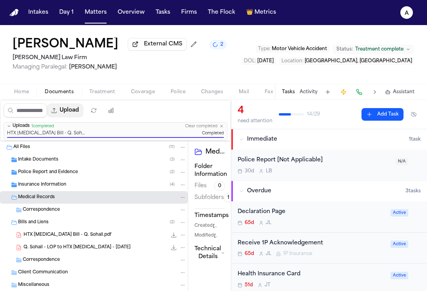
click at [81, 115] on button "Upload" at bounding box center [65, 110] width 36 height 14
select select "**********"
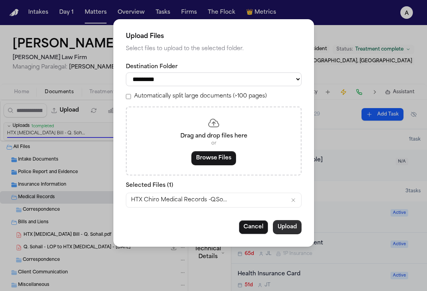
click at [284, 232] on button "Upload" at bounding box center [287, 227] width 29 height 14
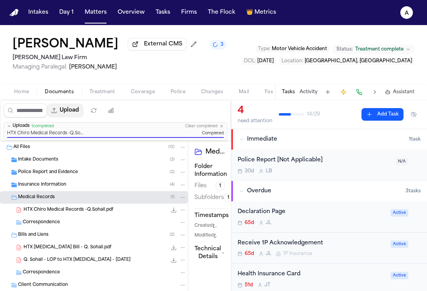
click at [81, 112] on button "Upload" at bounding box center [65, 110] width 36 height 14
select select "**********"
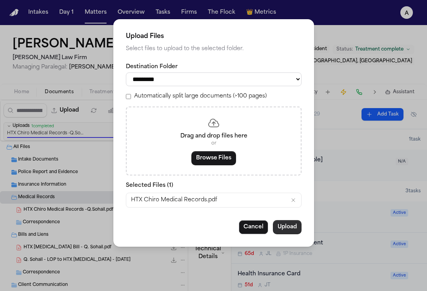
click at [286, 231] on button "Upload" at bounding box center [287, 227] width 29 height 14
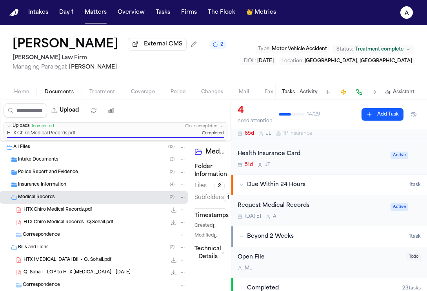
scroll to position [128, 0]
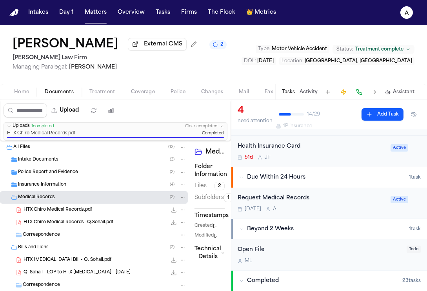
click at [354, 212] on div "[DATE] A" at bounding box center [311, 209] width 148 height 6
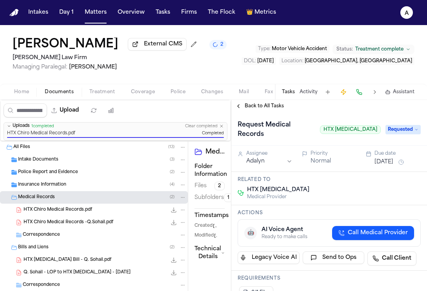
click at [414, 128] on icon at bounding box center [416, 130] width 4 height 4
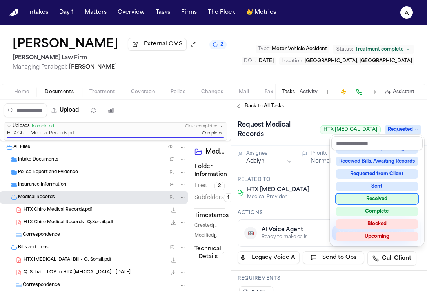
click at [393, 200] on div "Received" at bounding box center [377, 198] width 82 height 9
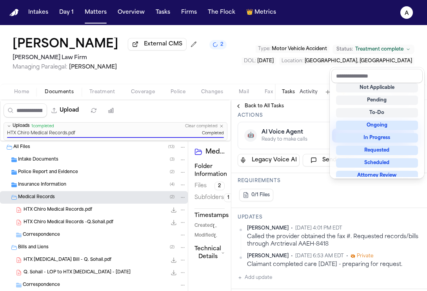
scroll to position [122, 0]
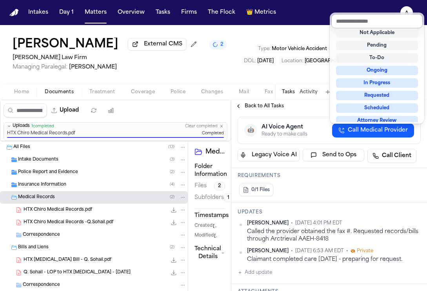
click at [270, 261] on div "Request Medical Records HTX [MEDICAL_DATA] Received Assignee Adalyn Priority No…" at bounding box center [328, 285] width 195 height 590
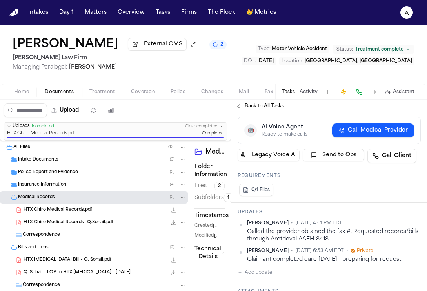
click at [272, 268] on button "Add update" at bounding box center [254, 272] width 34 height 9
click at [258, 271] on textarea "Add your update" at bounding box center [333, 279] width 167 height 16
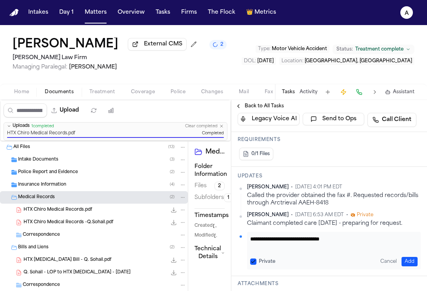
scroll to position [166, 0]
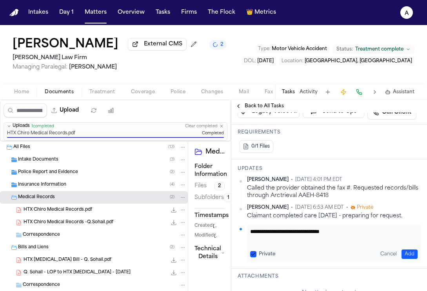
type textarea "**********"
click at [252, 251] on button "Private" at bounding box center [253, 254] width 6 height 6
click at [401, 250] on button "Add" at bounding box center [409, 254] width 16 height 9
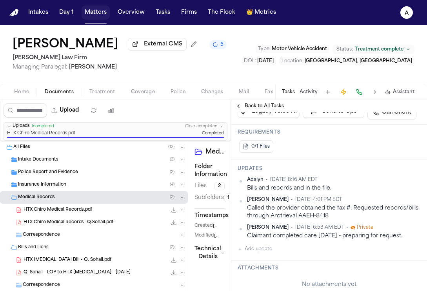
click at [96, 11] on button "Matters" at bounding box center [95, 12] width 28 height 14
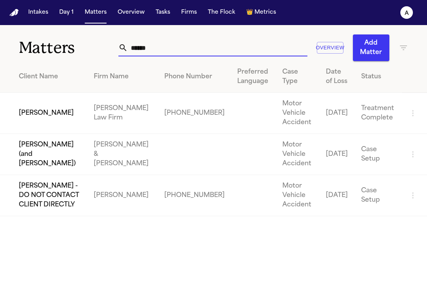
drag, startPoint x: 163, startPoint y: 46, endPoint x: 72, endPoint y: 51, distance: 91.8
click at [72, 51] on div "Matters ****** Overview Add Matter" at bounding box center [213, 43] width 427 height 36
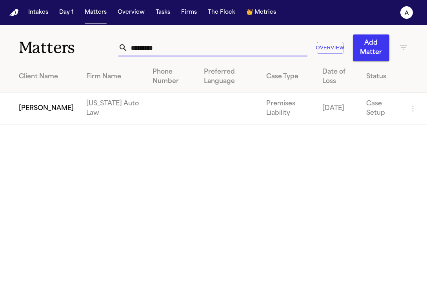
type input "*********"
click at [28, 106] on td "[PERSON_NAME]" at bounding box center [40, 109] width 80 height 32
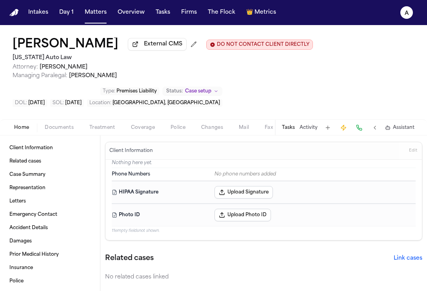
click at [290, 129] on button "Tasks" at bounding box center [288, 128] width 13 height 6
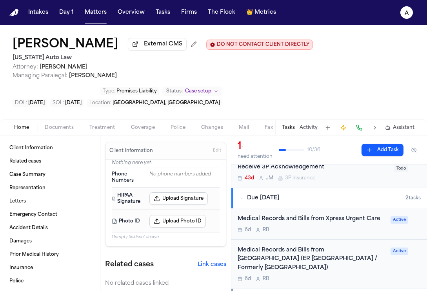
scroll to position [35, 0]
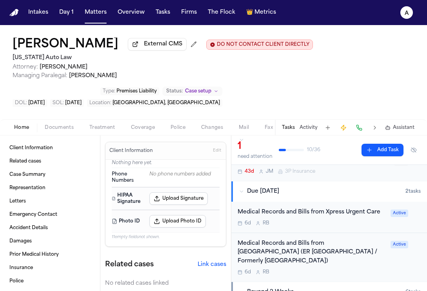
click at [327, 225] on div "6d R B" at bounding box center [311, 223] width 148 height 6
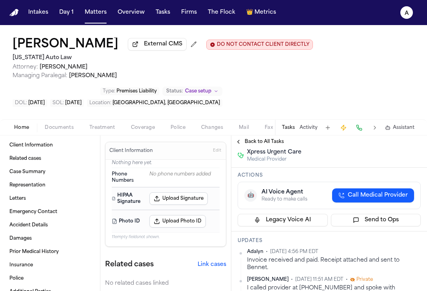
scroll to position [2, 0]
click at [62, 129] on span "Documents" at bounding box center [59, 128] width 29 height 6
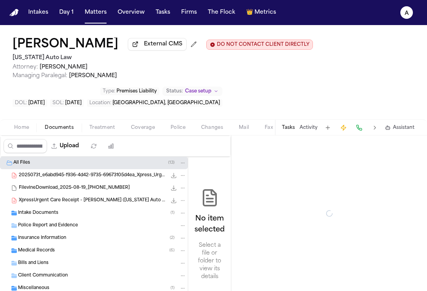
scroll to position [24, 0]
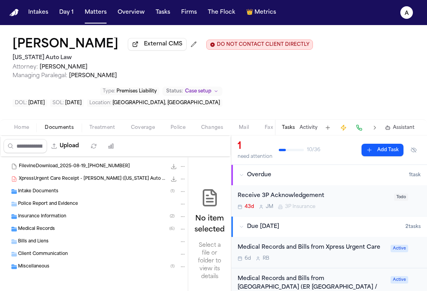
click at [92, 226] on div "Medical Records ( 6 )" at bounding box center [102, 229] width 168 height 7
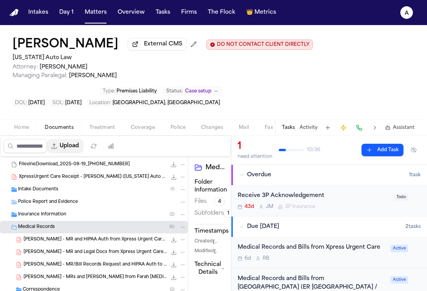
click at [79, 147] on button "Upload" at bounding box center [65, 146] width 36 height 14
select select "**********"
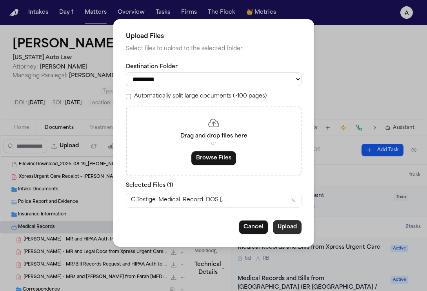
click at [288, 232] on button "Upload" at bounding box center [287, 227] width 29 height 14
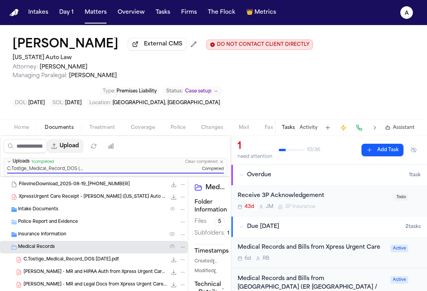
click at [76, 146] on button "Upload" at bounding box center [65, 146] width 36 height 14
select select "**********"
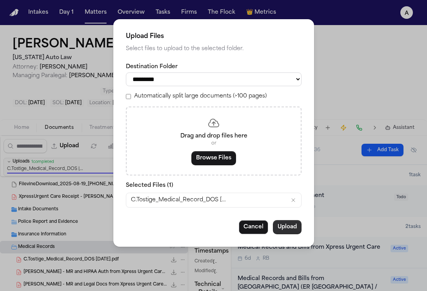
click at [288, 226] on button "Upload" at bounding box center [287, 227] width 29 height 14
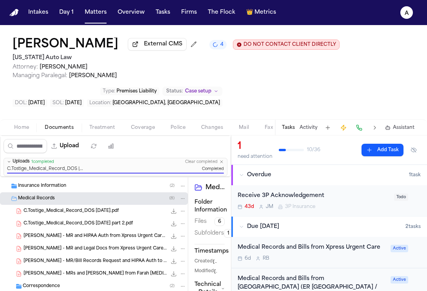
scroll to position [111, 0]
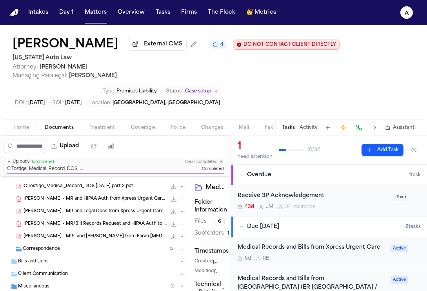
click at [81, 262] on div "Bills and Liens" at bounding box center [102, 261] width 168 height 7
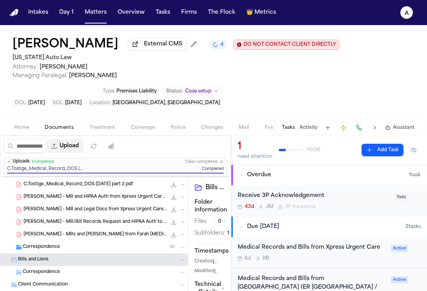
click at [78, 152] on button "Upload" at bounding box center [65, 146] width 36 height 14
select select "**********"
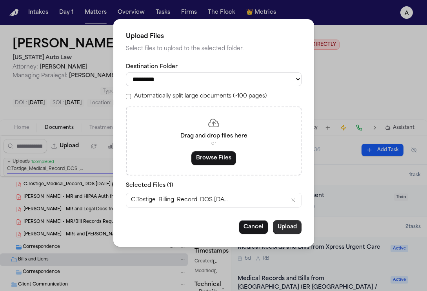
click at [287, 229] on button "Upload" at bounding box center [287, 227] width 29 height 14
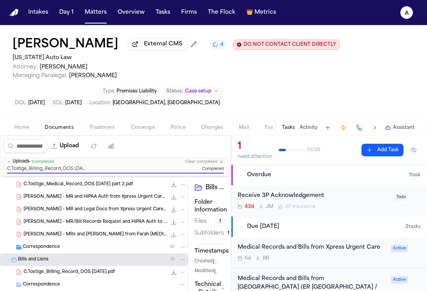
click at [99, 20] on nav "Intakes Day 1 Matters Overview Tasks Firms The Flock 👑 Metrics A" at bounding box center [213, 12] width 427 height 25
click at [98, 11] on button "Matters" at bounding box center [95, 12] width 28 height 14
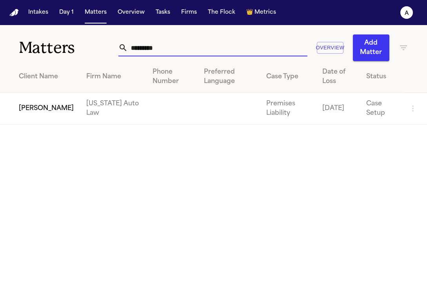
drag, startPoint x: 187, startPoint y: 45, endPoint x: 94, endPoint y: 42, distance: 92.9
click at [94, 42] on div "Matters ********* Overview Add Matter" at bounding box center [213, 43] width 427 height 36
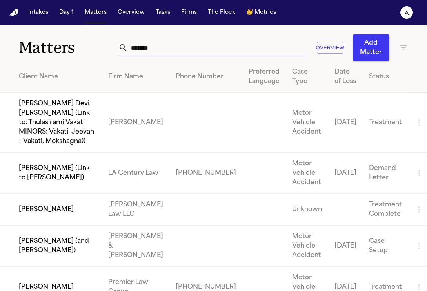
type input "******"
click at [56, 281] on td "[PERSON_NAME]" at bounding box center [51, 287] width 102 height 41
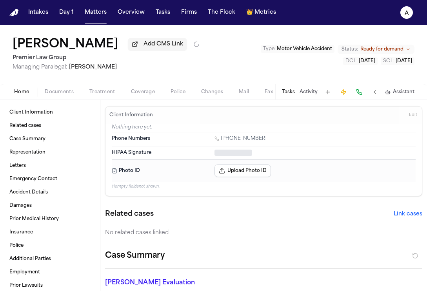
click at [289, 92] on button "Tasks" at bounding box center [288, 92] width 13 height 6
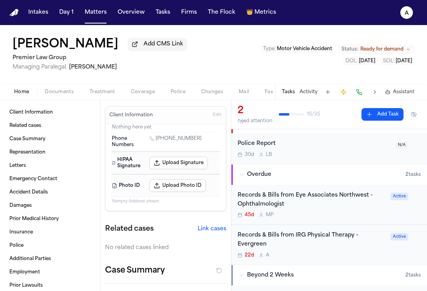
scroll to position [17, 0]
click at [313, 207] on div "Records & Bills from Eye Associates Northwest - Ophthalmologist" at bounding box center [311, 200] width 148 height 18
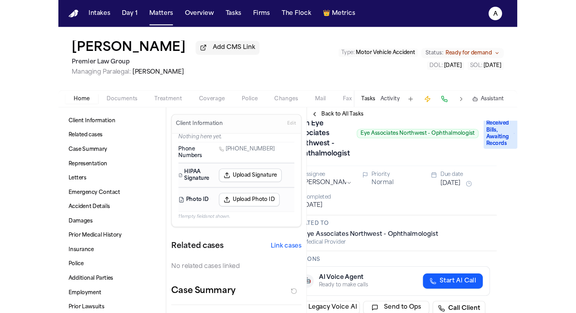
scroll to position [20, 0]
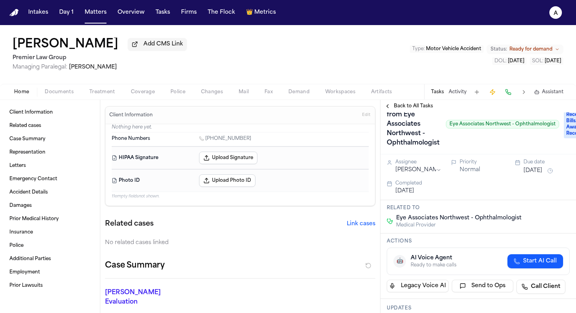
click at [454, 134] on div "Records & Bills from Eye Associates Northwest - Ophthalmologist Eye Associates …" at bounding box center [473, 124] width 172 height 50
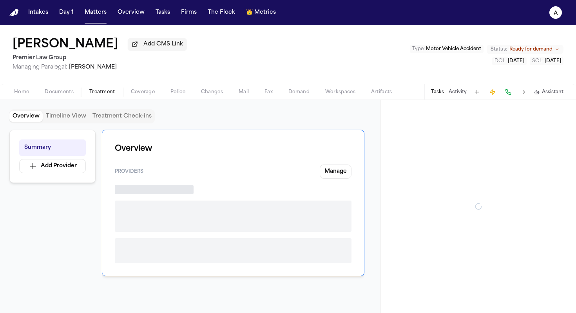
click at [107, 91] on span "Treatment" at bounding box center [102, 92] width 26 height 6
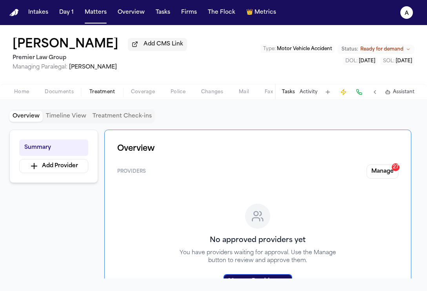
click at [292, 92] on button "Tasks" at bounding box center [288, 92] width 13 height 6
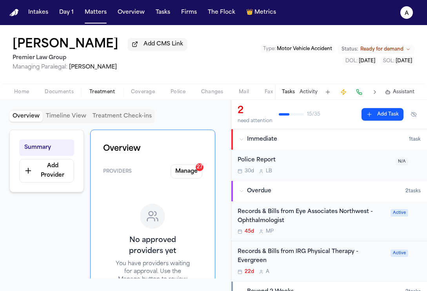
click at [342, 235] on div "45d M P" at bounding box center [311, 231] width 148 height 6
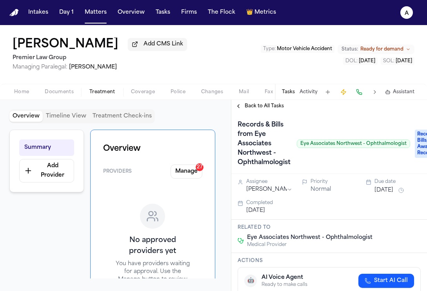
click at [317, 152] on div "Records & Bills from Eye Associates Northwest - Ophthalmologist Eye Associates …" at bounding box center [323, 144] width 172 height 50
drag, startPoint x: 299, startPoint y: 146, endPoint x: 404, endPoint y: 148, distance: 105.0
click at [405, 148] on span "Eye Associates Northwest - Ophthalmologist" at bounding box center [353, 143] width 113 height 9
copy span "Eye Associates Northwest - Ophthalmologis"
click at [58, 93] on span "Documents" at bounding box center [59, 92] width 29 height 6
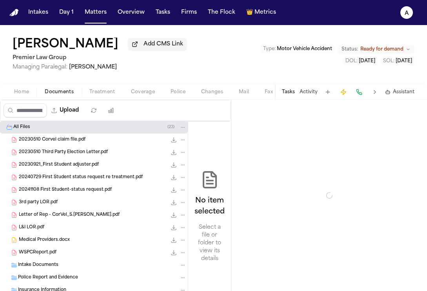
click at [29, 92] on button "Home" at bounding box center [21, 91] width 31 height 9
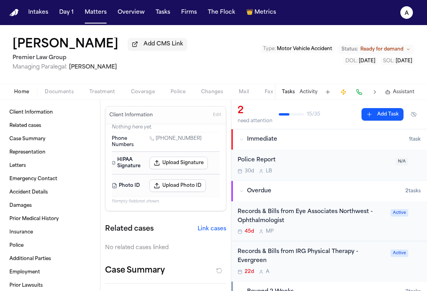
click at [57, 95] on span "Documents" at bounding box center [59, 92] width 29 height 6
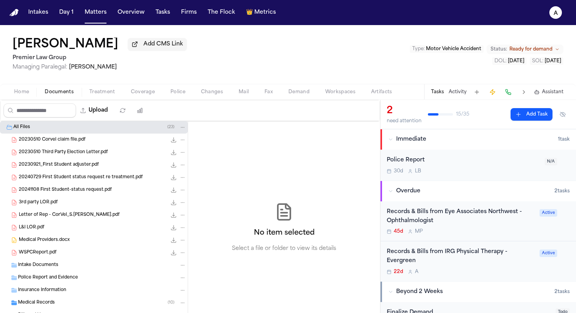
click at [24, 95] on span "Home" at bounding box center [21, 92] width 15 height 6
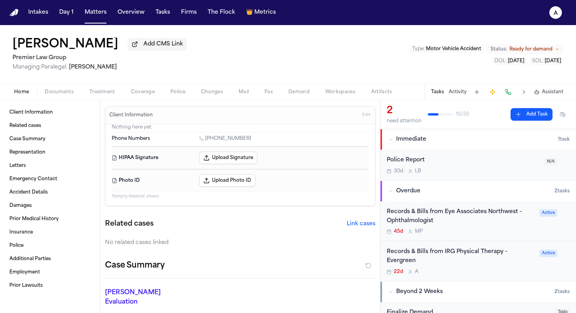
click at [64, 92] on span "Documents" at bounding box center [59, 92] width 29 height 6
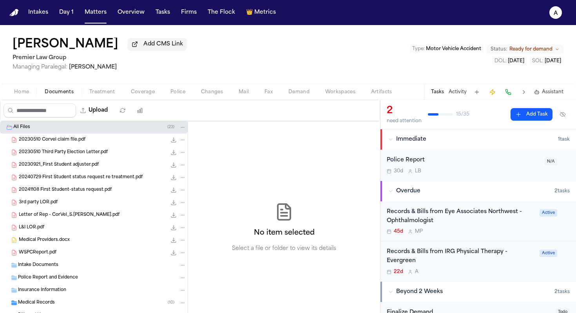
scroll to position [53, 0]
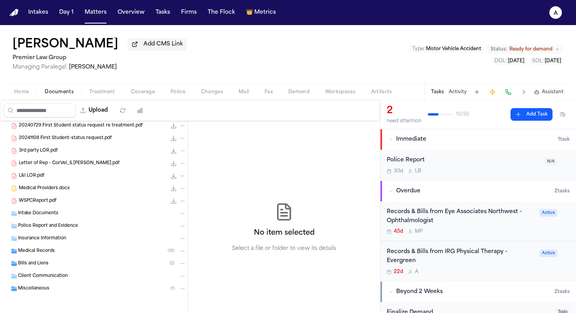
click at [78, 214] on div "Intake Documents" at bounding box center [102, 213] width 168 height 7
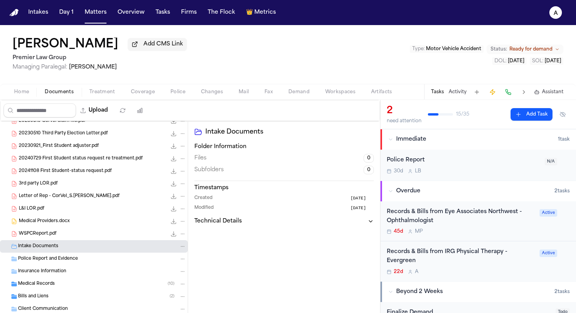
scroll to position [0, 0]
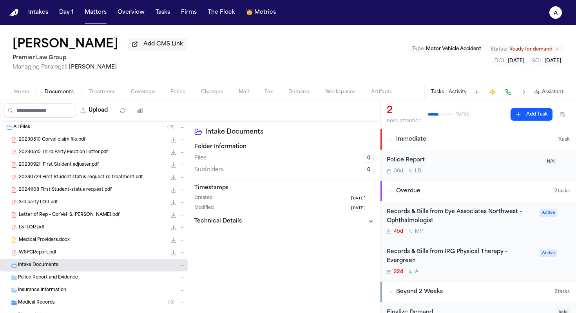
click at [469, 225] on div "Records & Bills from Eye Associates Northwest - Ophthalmologist" at bounding box center [461, 217] width 148 height 18
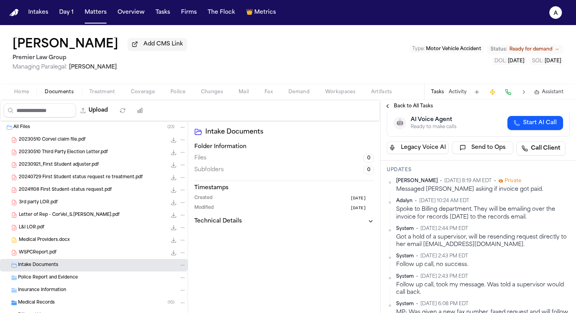
scroll to position [121, 0]
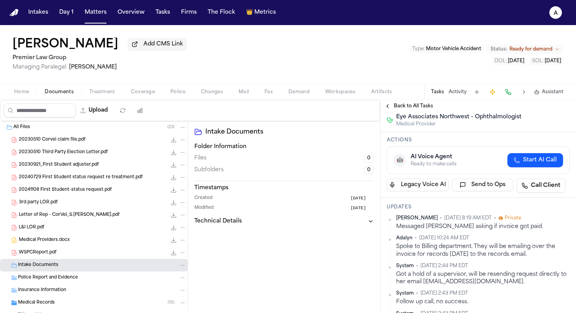
click at [102, 95] on span "Treatment" at bounding box center [102, 92] width 26 height 6
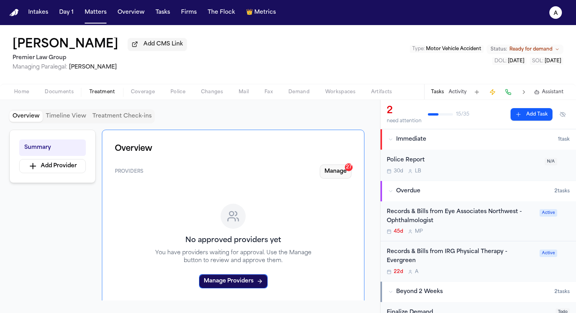
click at [338, 171] on button "Manage 27" at bounding box center [336, 172] width 32 height 14
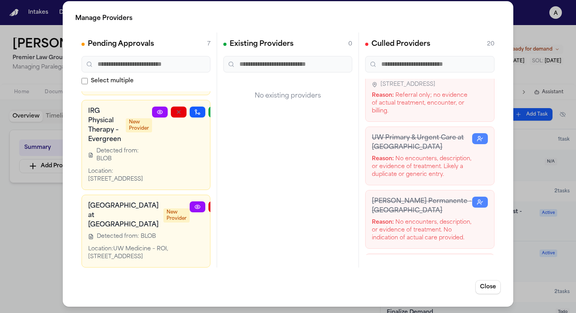
scroll to position [734, 0]
click at [454, 40] on div "Reason: No encounters, description, or evidence of treatment. No indication of …" at bounding box center [422, 28] width 100 height 24
click at [407, 13] on h3 "Eye Associates Northwest - Ophthalmologist" at bounding box center [422, 3] width 100 height 19
click at [412, 13] on h3 "Eye Associates Northwest - Ophthalmologist" at bounding box center [422, 3] width 100 height 19
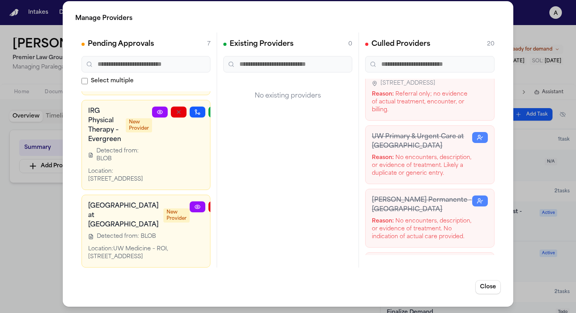
click at [422, 40] on div "Reason: No encounters, description, or evidence of treatment. No indication of …" at bounding box center [422, 28] width 100 height 24
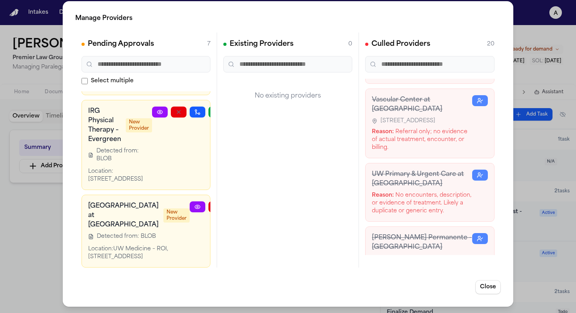
scroll to position [673, 0]
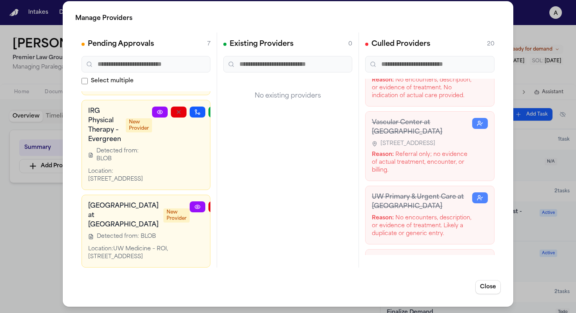
click at [412, 73] on h3 "Eye Associates Northwest - Ophthalmologist" at bounding box center [422, 63] width 100 height 19
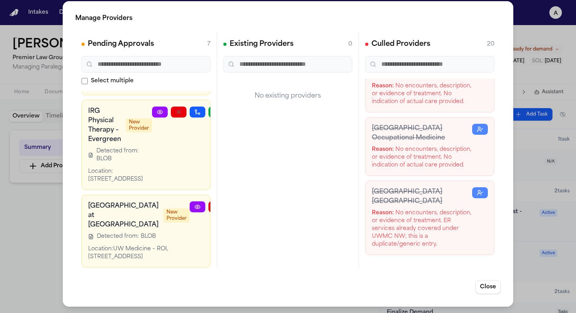
scroll to position [1450, 0]
click at [482, 287] on button "Close" at bounding box center [487, 287] width 25 height 14
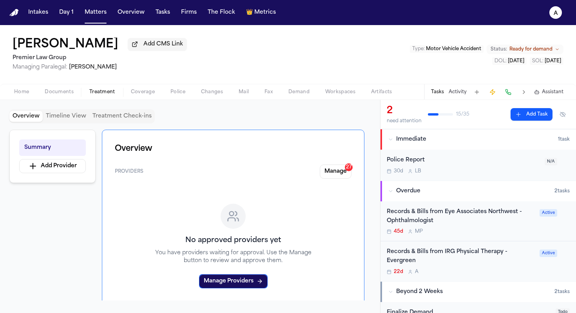
click at [486, 230] on div "Records & Bills from Eye Associates Northwest - Ophthalmologist 45d M P" at bounding box center [461, 221] width 148 height 27
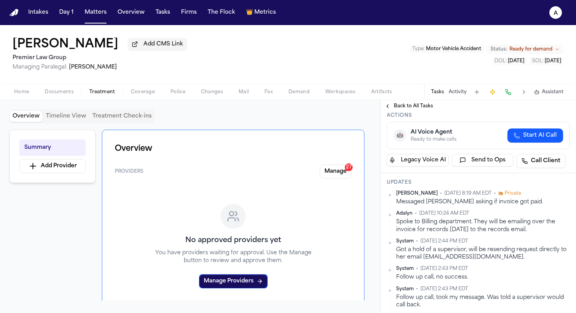
scroll to position [147, 0]
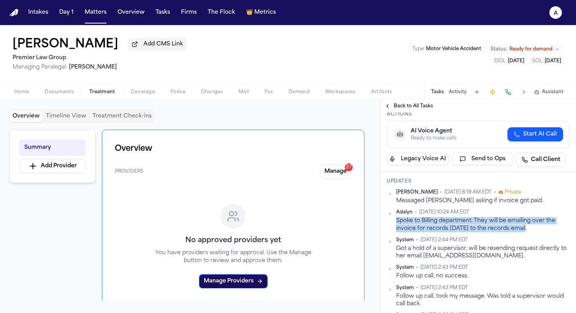
drag, startPoint x: 530, startPoint y: 230, endPoint x: 395, endPoint y: 224, distance: 135.3
click at [395, 224] on div "Adalyn • [DATE] 10:24 AM EDT Spoke to Billing department. They will be emailing…" at bounding box center [478, 220] width 183 height 23
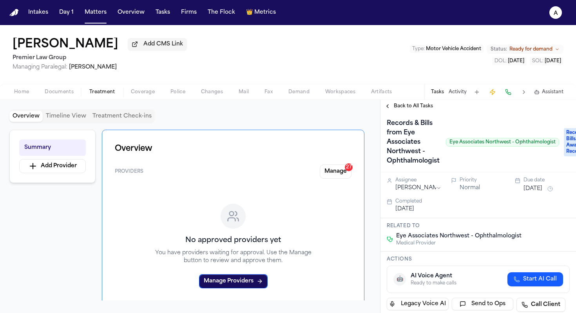
scroll to position [0, 0]
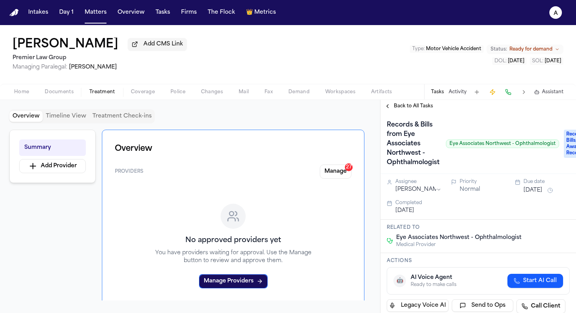
click at [446, 147] on span "Eye Associates Northwest - Ophthalmologist" at bounding box center [502, 143] width 113 height 9
drag, startPoint x: 449, startPoint y: 146, endPoint x: 558, endPoint y: 143, distance: 108.9
click at [559, 143] on div "Records & Bills from Eye Associates Northwest - Ophthalmologist Eye Associates …" at bounding box center [478, 144] width 183 height 50
copy span "Eye Associates Northwest - Ophthalmologist"
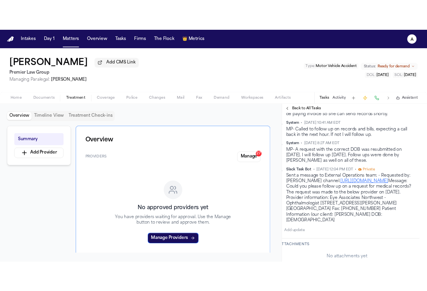
scroll to position [407, 10]
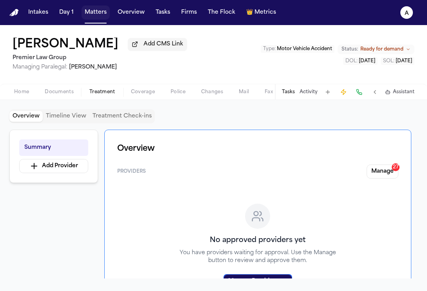
click at [94, 13] on button "Matters" at bounding box center [95, 12] width 28 height 14
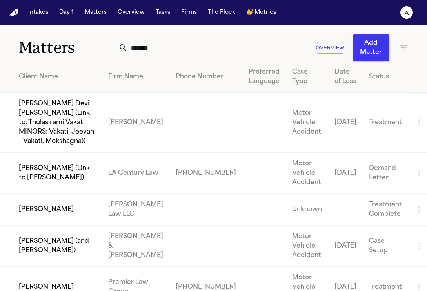
drag, startPoint x: 177, startPoint y: 47, endPoint x: 63, endPoint y: 47, distance: 114.0
click at [63, 47] on div "Matters ****** Overview Add Matter" at bounding box center [213, 43] width 427 height 36
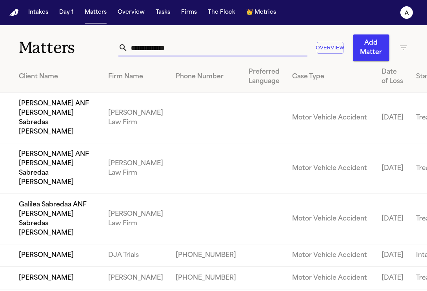
click at [94, 21] on nav "Intakes Day 1 Matters Overview Tasks Firms The Flock 👑 Metrics A" at bounding box center [213, 12] width 427 height 25
click at [95, 14] on button "Matters" at bounding box center [95, 12] width 28 height 14
click at [192, 47] on input "text" at bounding box center [217, 47] width 179 height 17
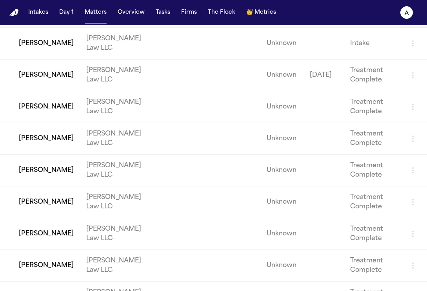
scroll to position [87, 0]
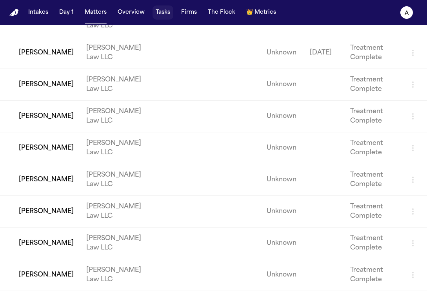
type input "*********"
click at [164, 14] on button "Tasks" at bounding box center [162, 12] width 21 height 14
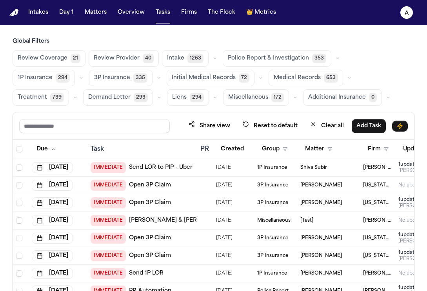
click at [273, 76] on span "Medical Records" at bounding box center [296, 78] width 47 height 8
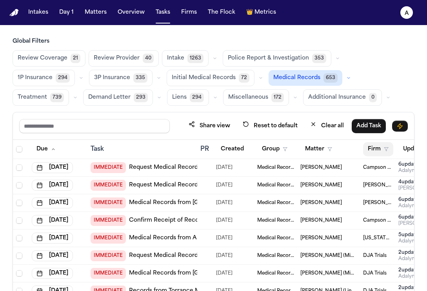
click at [371, 152] on button "Firm" at bounding box center [378, 149] width 30 height 14
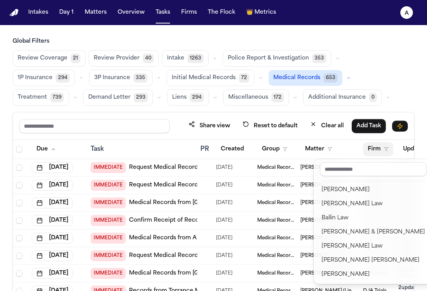
click at [100, 14] on div "Intakes Day 1 Matters Overview Tasks Firms The Flock 👑 Metrics A Global Filters…" at bounding box center [213, 145] width 427 height 291
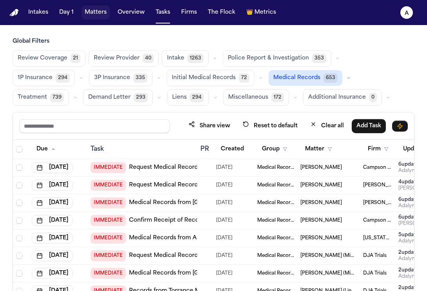
click at [101, 11] on button "Matters" at bounding box center [95, 12] width 28 height 14
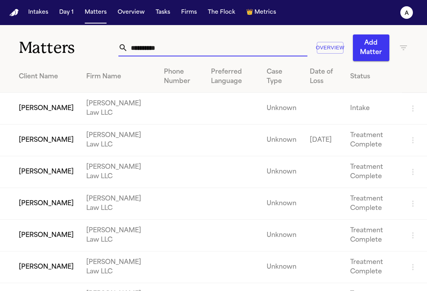
drag, startPoint x: 211, startPoint y: 51, endPoint x: 59, endPoint y: 38, distance: 152.1
click at [59, 38] on div "Matters ********* Overview Add Matter" at bounding box center [213, 43] width 427 height 36
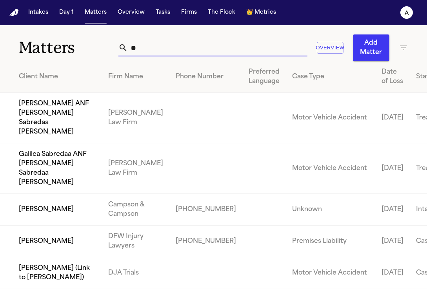
type input "*"
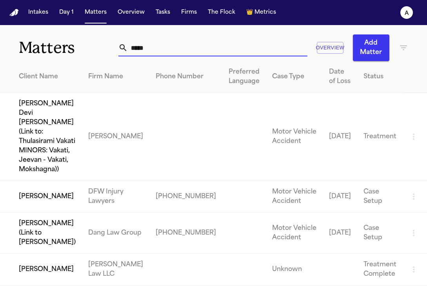
type input "****"
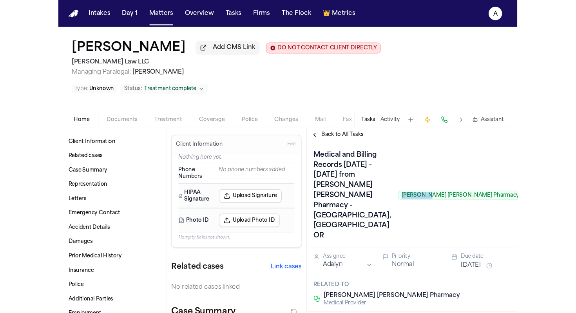
scroll to position [4, 0]
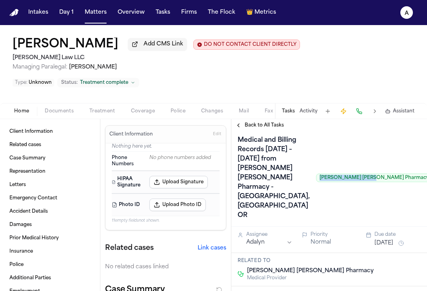
click at [331, 182] on span "[PERSON_NAME] [PERSON_NAME] Pharmacy" at bounding box center [374, 178] width 116 height 9
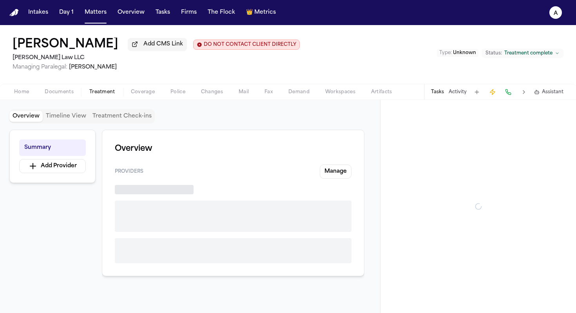
click at [107, 91] on span "Treatment" at bounding box center [102, 92] width 26 height 6
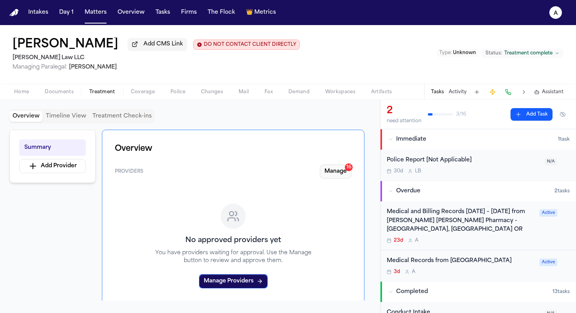
click at [342, 173] on button "Manage 16" at bounding box center [336, 172] width 32 height 14
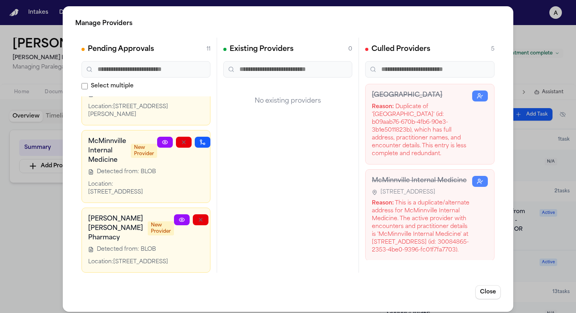
scroll to position [940, 0]
drag, startPoint x: 114, startPoint y: 241, endPoint x: 142, endPoint y: 256, distance: 31.5
click at [142, 258] on div "Location: 3300 E Portland Rd Ste 100, Newberg, OR 97132" at bounding box center [131, 262] width 86 height 8
copy div "3300 E Portland Rd Ste 100, Newberg, OR 97132"
click at [57, 85] on div "Manage Providers Pending Approvals 11 Select multiple Thomas D. Gilberts, MD Ne…" at bounding box center [288, 159] width 576 height 318
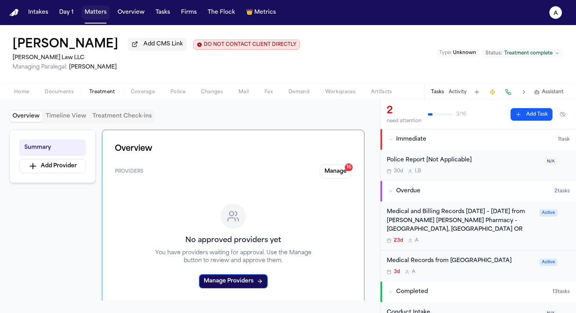
click at [94, 12] on button "Matters" at bounding box center [95, 12] width 28 height 14
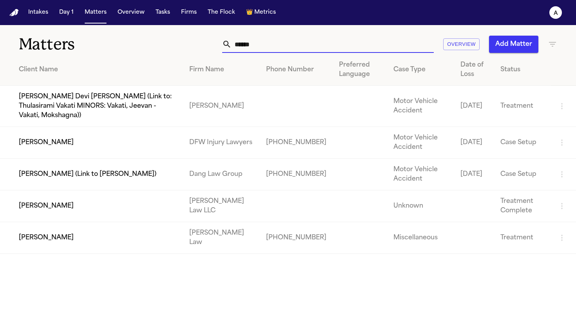
click at [275, 52] on input "******" at bounding box center [333, 44] width 202 height 17
drag, startPoint x: 277, startPoint y: 44, endPoint x: 190, endPoint y: 43, distance: 87.4
click at [190, 43] on div "****** Overview Add Matter" at bounding box center [362, 44] width 389 height 17
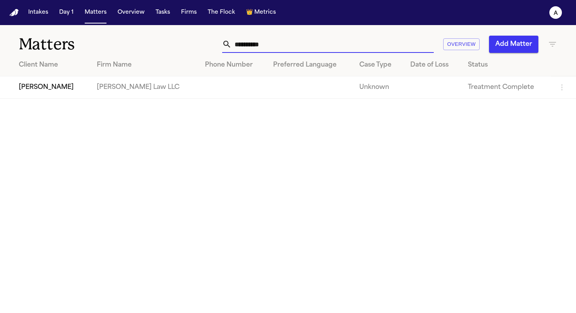
type input "**********"
click at [104, 83] on td "[PERSON_NAME] Law LLC" at bounding box center [145, 87] width 108 height 22
click at [47, 85] on td "[PERSON_NAME]" at bounding box center [45, 87] width 91 height 22
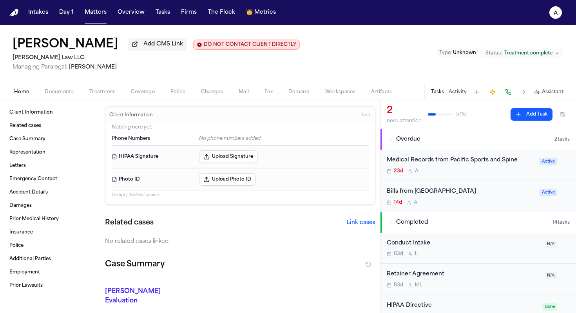
click at [426, 169] on div "Medical Records from Pacific Sports and Spine 23d A" at bounding box center [461, 165] width 148 height 18
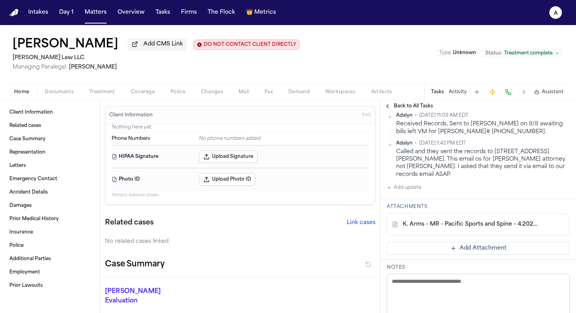
scroll to position [242, 0]
click at [426, 224] on link "K. Arms - MR - Pacific Sports and Spine - 4.2023 to 6.2023" at bounding box center [470, 224] width 135 height 8
click at [412, 190] on button "Add update" at bounding box center [404, 186] width 34 height 9
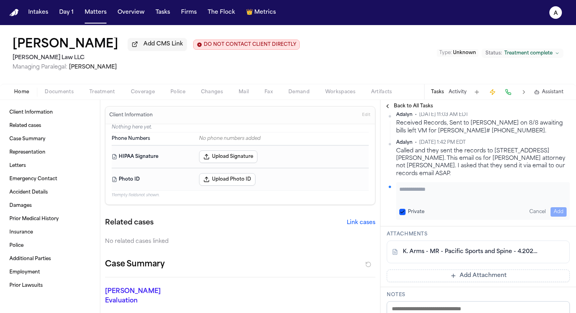
click at [419, 190] on textarea "Add your update" at bounding box center [482, 193] width 167 height 16
click at [426, 248] on div "K. Arms - MR - Pacific Sports and Spine - 4.2023 to 6.2023" at bounding box center [478, 252] width 183 height 23
click at [426, 255] on link "K. Arms - MR - Pacific Sports and Spine - 4.2023 to 6.2023" at bounding box center [470, 252] width 135 height 8
click at [403, 212] on button "Private" at bounding box center [402, 212] width 6 height 6
click at [413, 195] on textarea "Add your update" at bounding box center [482, 193] width 167 height 16
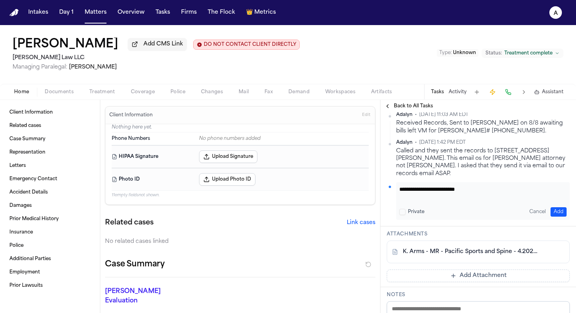
click at [426, 195] on textarea "**********" at bounding box center [479, 193] width 161 height 16
click at [426, 196] on textarea "**********" at bounding box center [479, 193] width 161 height 16
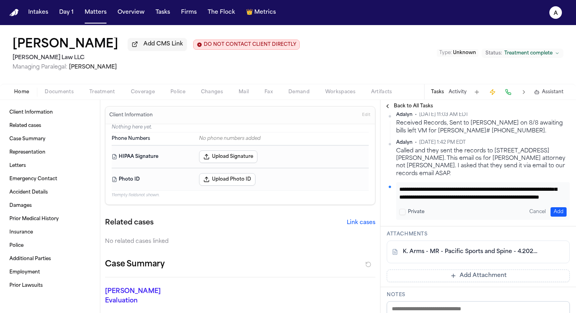
scroll to position [24, 0]
type textarea "**********"
click at [426, 203] on div "**********" at bounding box center [483, 201] width 174 height 38
drag, startPoint x: 485, startPoint y: 201, endPoint x: 395, endPoint y: 176, distance: 93.3
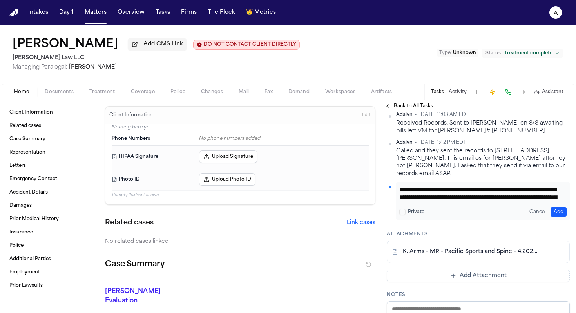
click at [395, 176] on div "**********" at bounding box center [478, 156] width 183 height 128
drag, startPoint x: 425, startPoint y: 104, endPoint x: 458, endPoint y: 241, distance: 141.0
click at [426, 241] on div "Back to All Tasks Medical Records from Pacific Sports and Spine Pacific Sports …" at bounding box center [477, 206] width 195 height 213
click at [426, 213] on button "Add" at bounding box center [558, 211] width 16 height 9
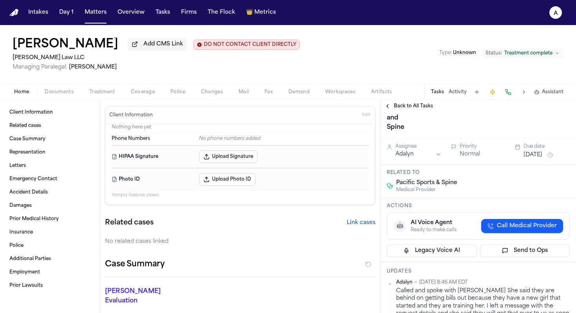
scroll to position [52, 0]
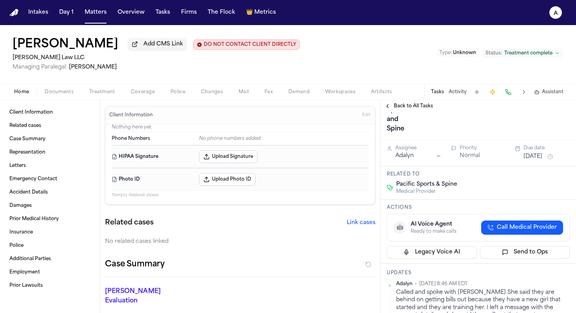
click at [426, 161] on button "Sep 9, 2025" at bounding box center [532, 157] width 19 height 8
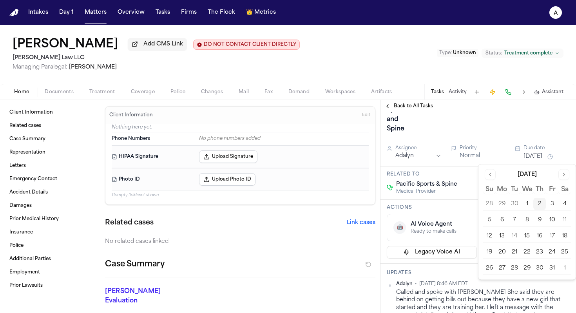
click at [426, 200] on button "2" at bounding box center [539, 204] width 13 height 13
click at [426, 203] on button "2" at bounding box center [539, 204] width 13 height 13
click at [426, 119] on div "Medical Records from Pacific Sports and Spine Pacific Sports & Spine Received R…" at bounding box center [478, 100] width 183 height 69
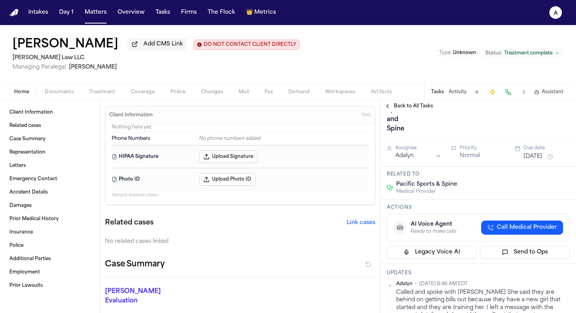
click at [414, 109] on span "Back to All Tasks" at bounding box center [413, 106] width 39 height 6
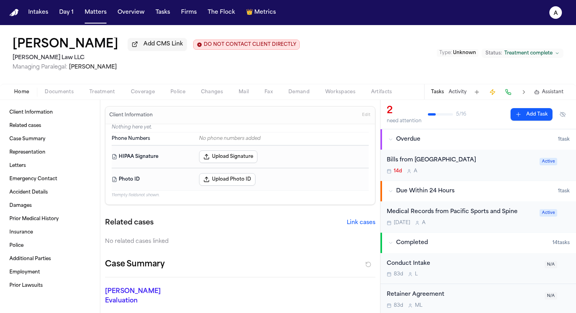
click at [426, 173] on div "14d A" at bounding box center [461, 171] width 148 height 6
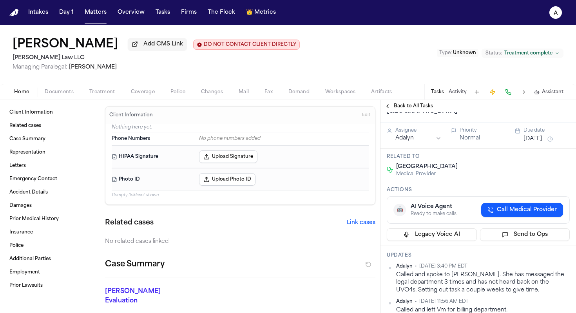
scroll to position [7, 7]
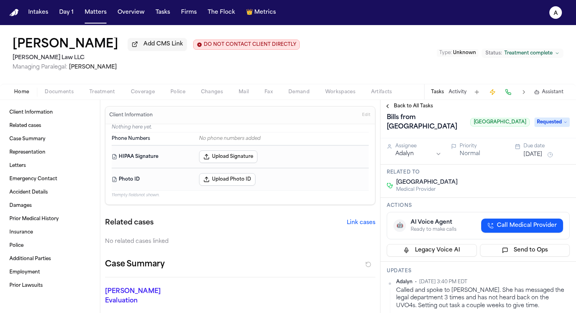
drag, startPoint x: 536, startPoint y: 140, endPoint x: 431, endPoint y: 139, distance: 104.2
click at [426, 133] on div "Bills from Green Valley Rehabilitation Health Center Green Valley Rehabilitatio…" at bounding box center [478, 122] width 183 height 22
copy span "Green Valley Rehabilitation Health Center"
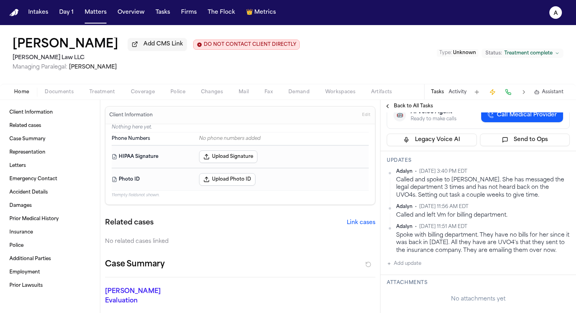
scroll to position [118, 0]
click at [415, 269] on button "Add update" at bounding box center [404, 263] width 34 height 9
click at [423, 278] on textarea "Add your update" at bounding box center [482, 270] width 167 height 16
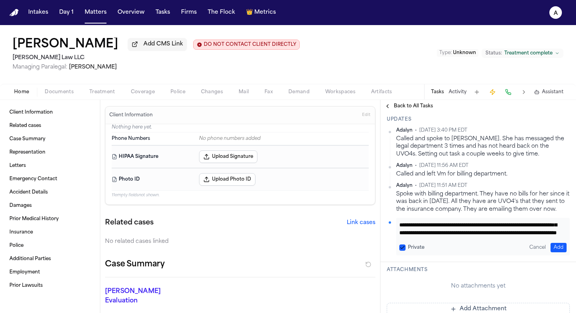
scroll to position [163, 0]
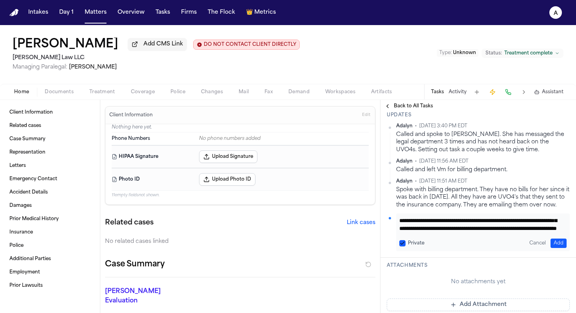
type textarea "**********"
click at [404, 246] on button "Private" at bounding box center [402, 243] width 6 height 6
click at [426, 248] on button "Add" at bounding box center [558, 243] width 16 height 9
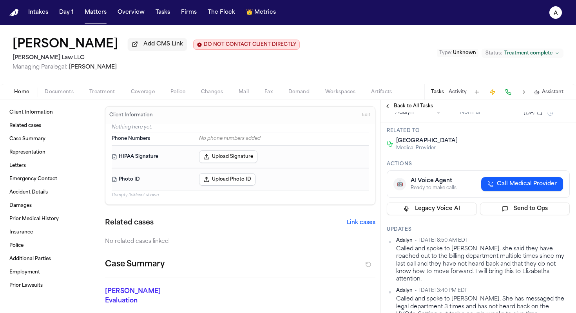
scroll to position [5, 0]
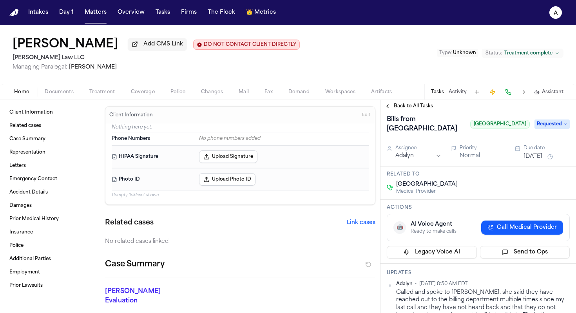
click at [426, 129] on span "Requested" at bounding box center [551, 123] width 35 height 9
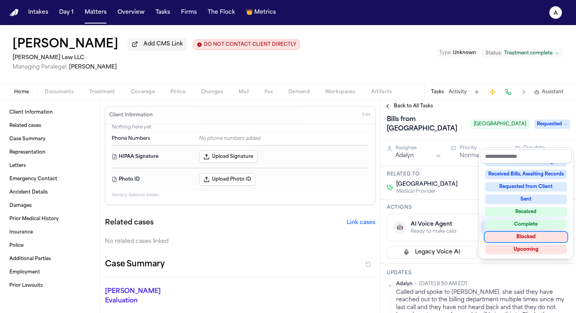
click at [426, 239] on div "Blocked" at bounding box center [526, 236] width 82 height 9
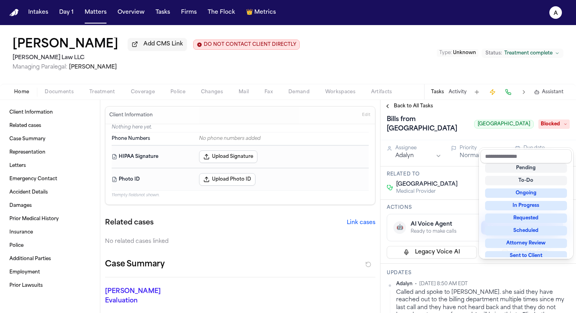
scroll to position [3, 0]
click at [419, 107] on div "Back to All Tasks Bills from Green Valley Rehabilitation Health Center Green Va…" at bounding box center [477, 206] width 195 height 213
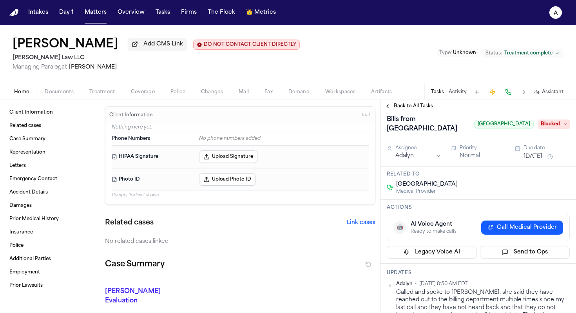
click at [419, 109] on span "Back to All Tasks" at bounding box center [413, 106] width 39 height 6
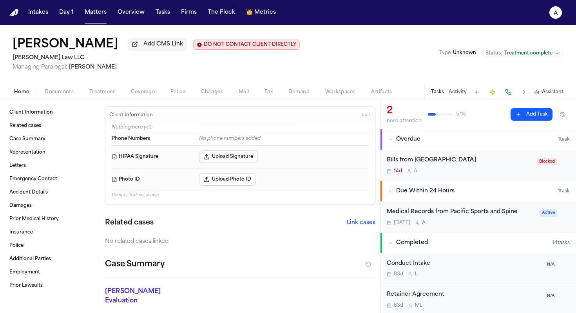
click at [426, 165] on div "Bills from Green Valley Rehabilitation Health Center" at bounding box center [459, 160] width 145 height 9
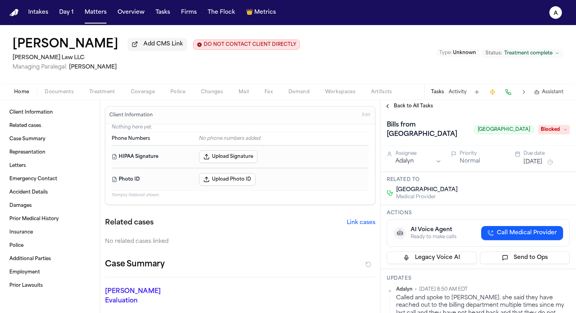
click at [426, 166] on button "Sep 18, 2025" at bounding box center [532, 162] width 19 height 8
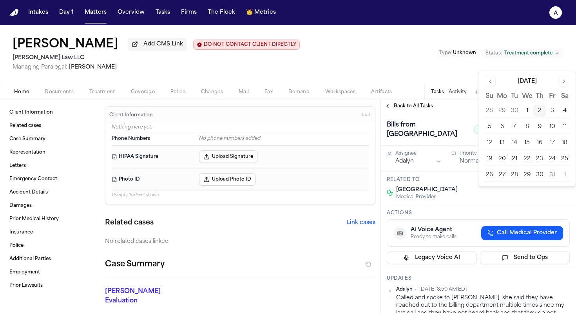
click at [426, 105] on button "2" at bounding box center [539, 111] width 13 height 13
click at [426, 111] on button "2" at bounding box center [539, 111] width 13 height 13
click at [426, 119] on div "Bills from Green Valley Rehabilitation Health Center Green Valley Rehabilitatio…" at bounding box center [477, 128] width 195 height 33
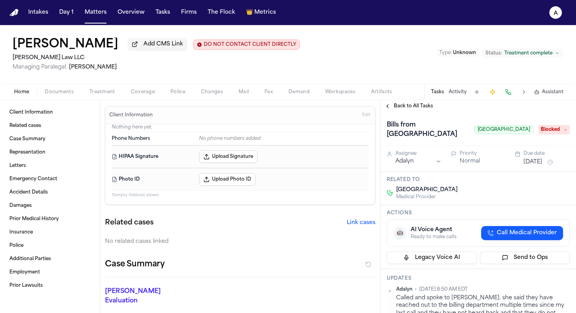
click at [409, 108] on span "Back to All Tasks" at bounding box center [413, 106] width 39 height 6
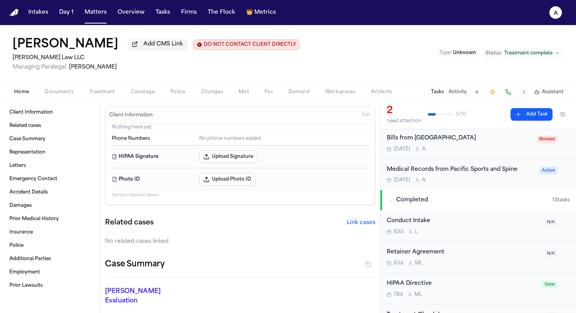
scroll to position [82, 0]
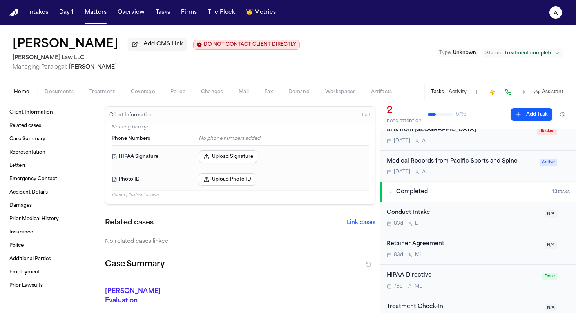
click at [100, 16] on button "Matters" at bounding box center [95, 12] width 28 height 14
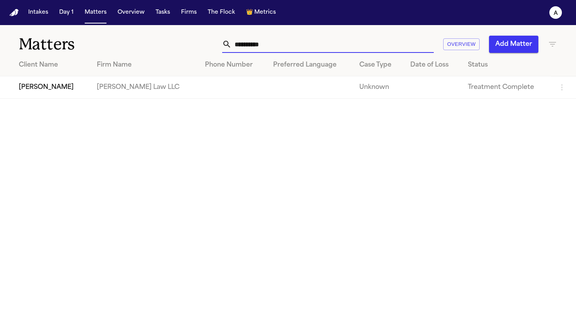
drag, startPoint x: 297, startPoint y: 38, endPoint x: 172, endPoint y: 45, distance: 126.0
click at [172, 45] on div "**********" at bounding box center [362, 44] width 389 height 17
drag, startPoint x: 296, startPoint y: 45, endPoint x: 155, endPoint y: 45, distance: 141.4
click at [155, 45] on div "**********" at bounding box center [288, 39] width 576 height 29
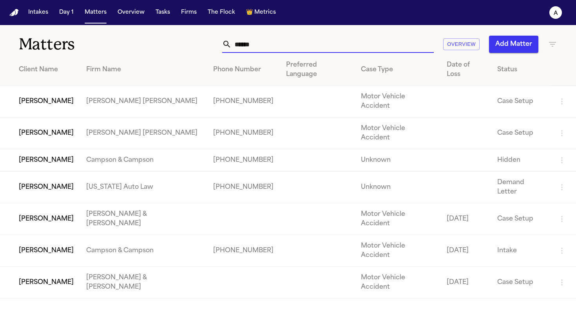
type input "******"
click at [66, 172] on td "[PERSON_NAME]" at bounding box center [40, 188] width 80 height 32
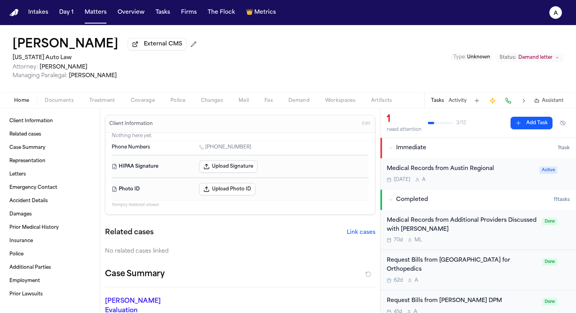
click at [426, 183] on div "Today A" at bounding box center [461, 180] width 148 height 6
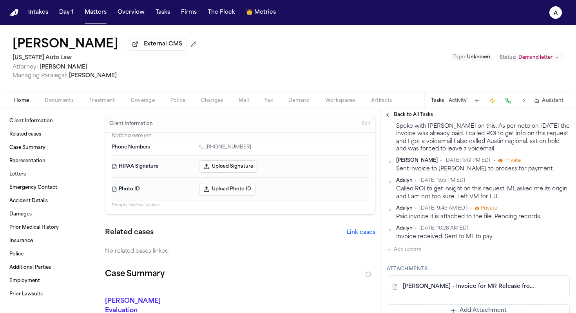
scroll to position [181, 0]
click at [426, 291] on div "[PERSON_NAME] - Invoice for MR Release from [GEOGRAPHIC_DATA] - [DATE]" at bounding box center [478, 287] width 183 height 23
click at [426, 290] on link "[PERSON_NAME] - Invoice for MR Release from [GEOGRAPHIC_DATA] - [DATE]" at bounding box center [470, 288] width 135 height 8
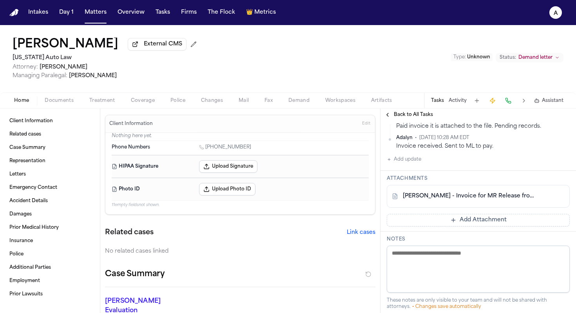
scroll to position [301, 0]
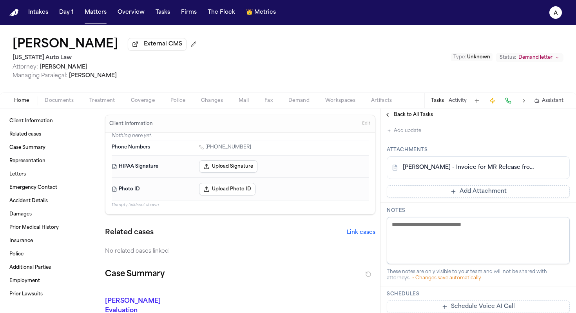
click at [109, 103] on span "Treatment" at bounding box center [102, 101] width 26 height 6
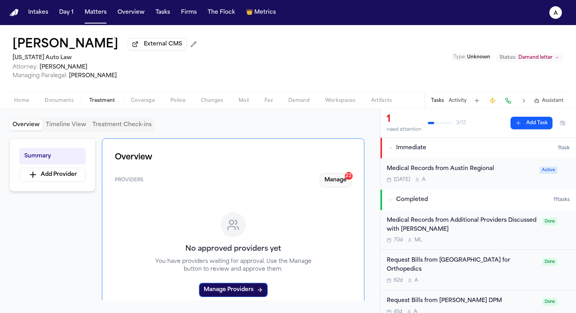
click at [340, 177] on button "Manage 22" at bounding box center [336, 180] width 32 height 14
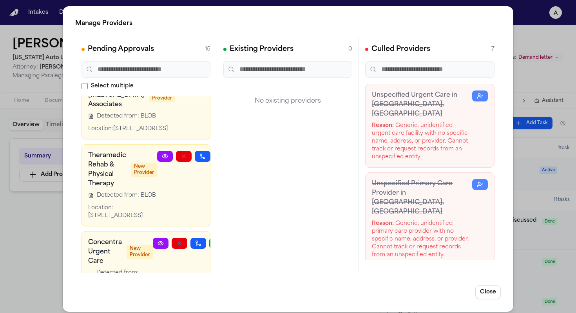
scroll to position [113, 0]
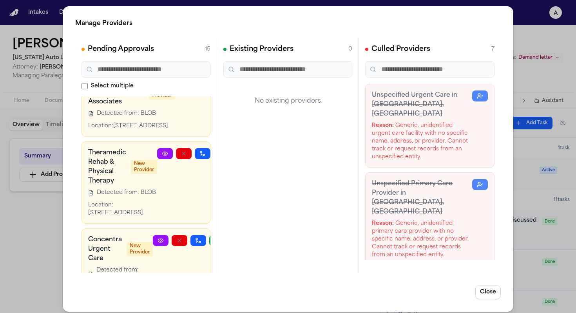
click at [426, 195] on div "Manage Providers Pending Approvals 15 Select multiple Ruffini Chiropractic Clin…" at bounding box center [288, 159] width 576 height 318
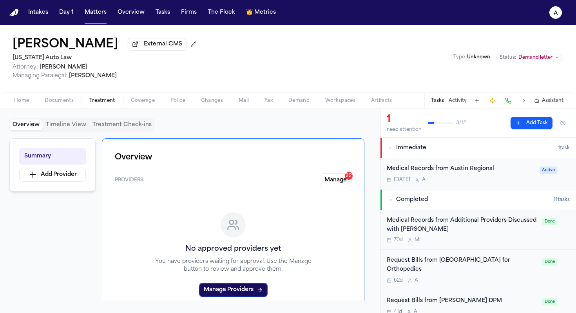
click at [426, 183] on div "Today A" at bounding box center [461, 180] width 148 height 6
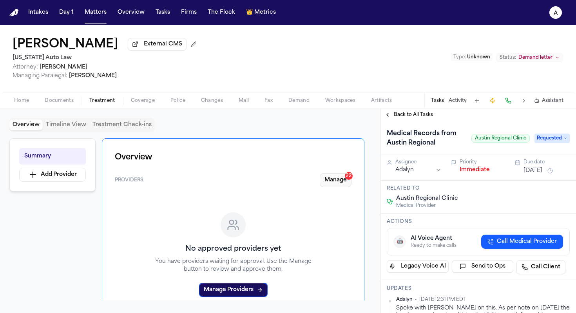
click at [333, 180] on button "Manage 22" at bounding box center [336, 180] width 32 height 14
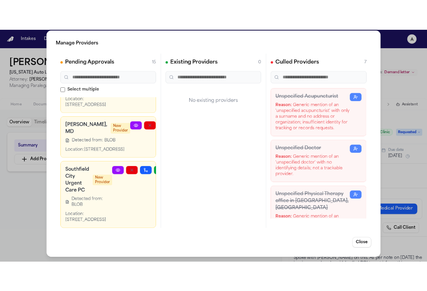
scroll to position [362, 0]
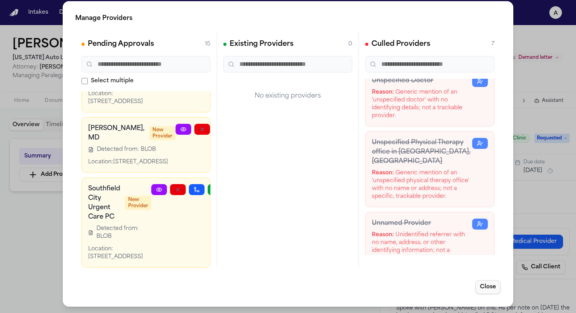
click at [426, 290] on button "Close" at bounding box center [487, 287] width 25 height 14
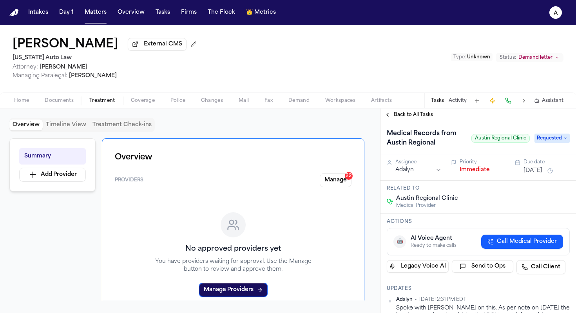
click at [426, 194] on div "Related to Austin Regional Clinic Medical Provider" at bounding box center [477, 197] width 195 height 33
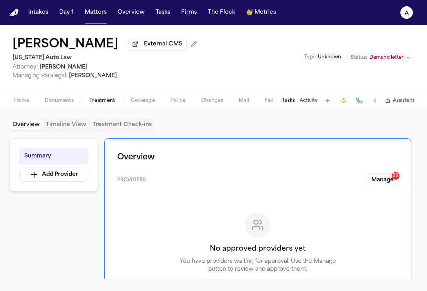
scroll to position [52, 0]
